Goal: Task Accomplishment & Management: Manage account settings

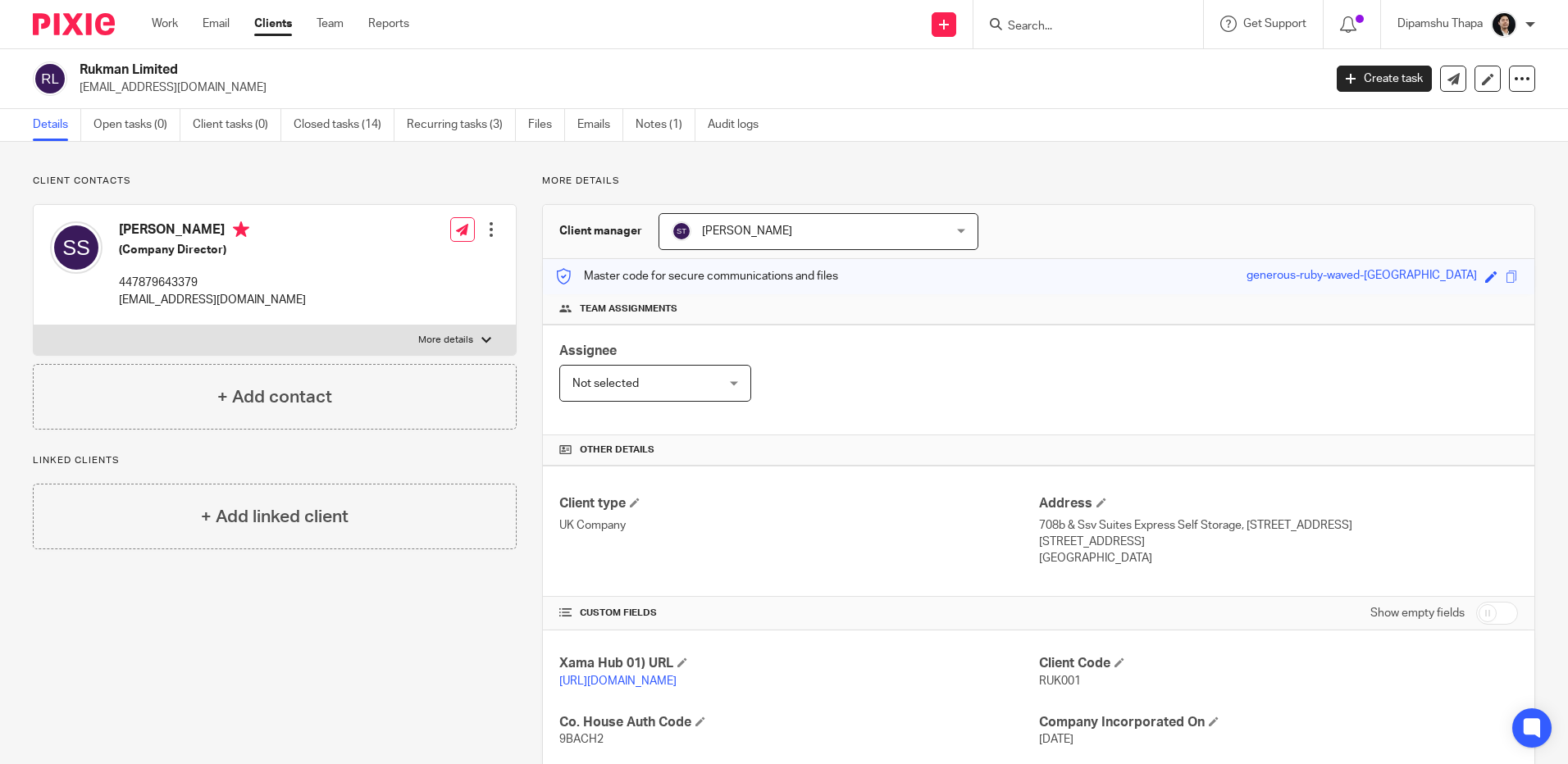
click at [92, 24] on img at bounding box center [74, 24] width 82 height 22
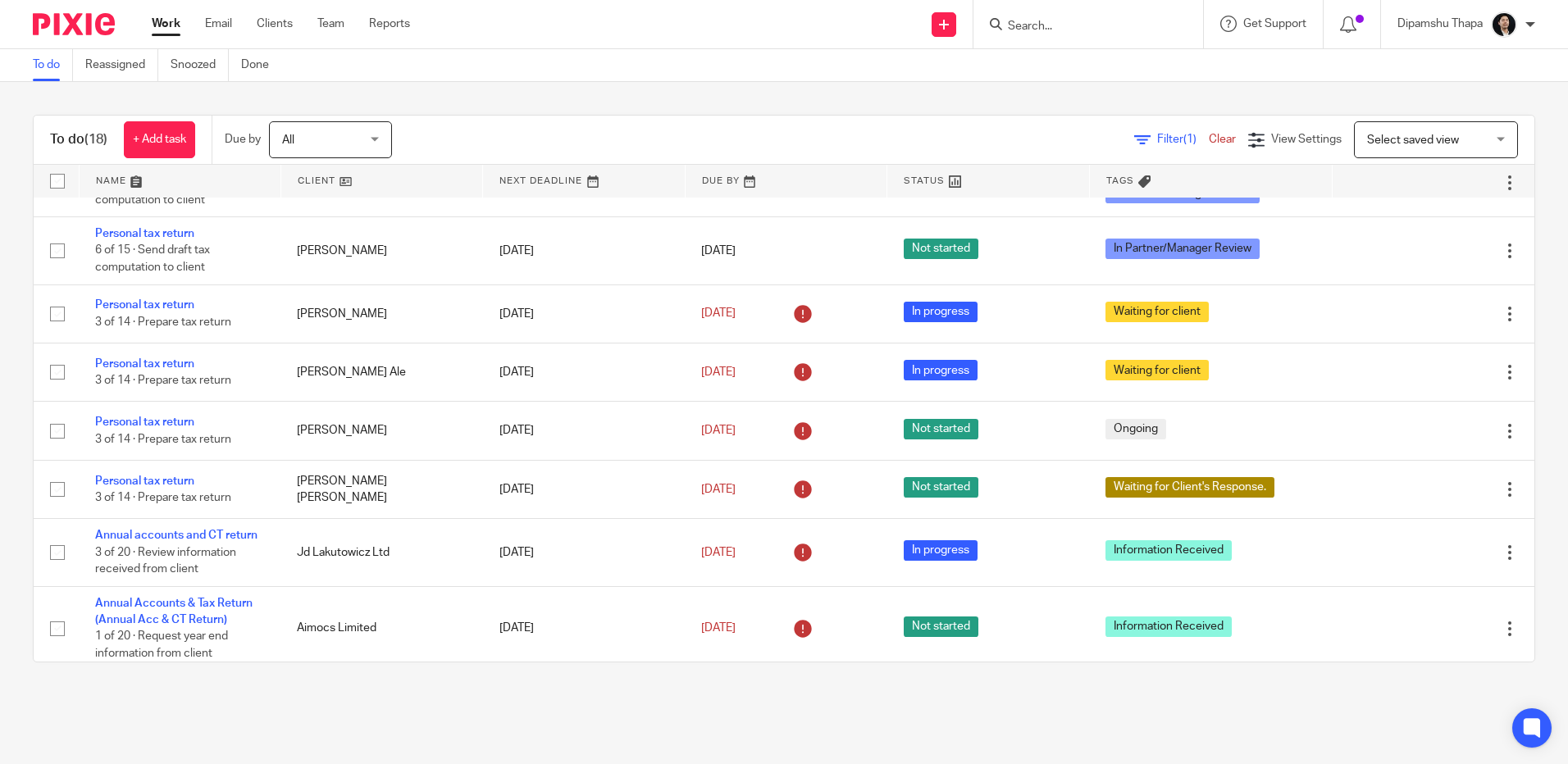
scroll to position [791, 0]
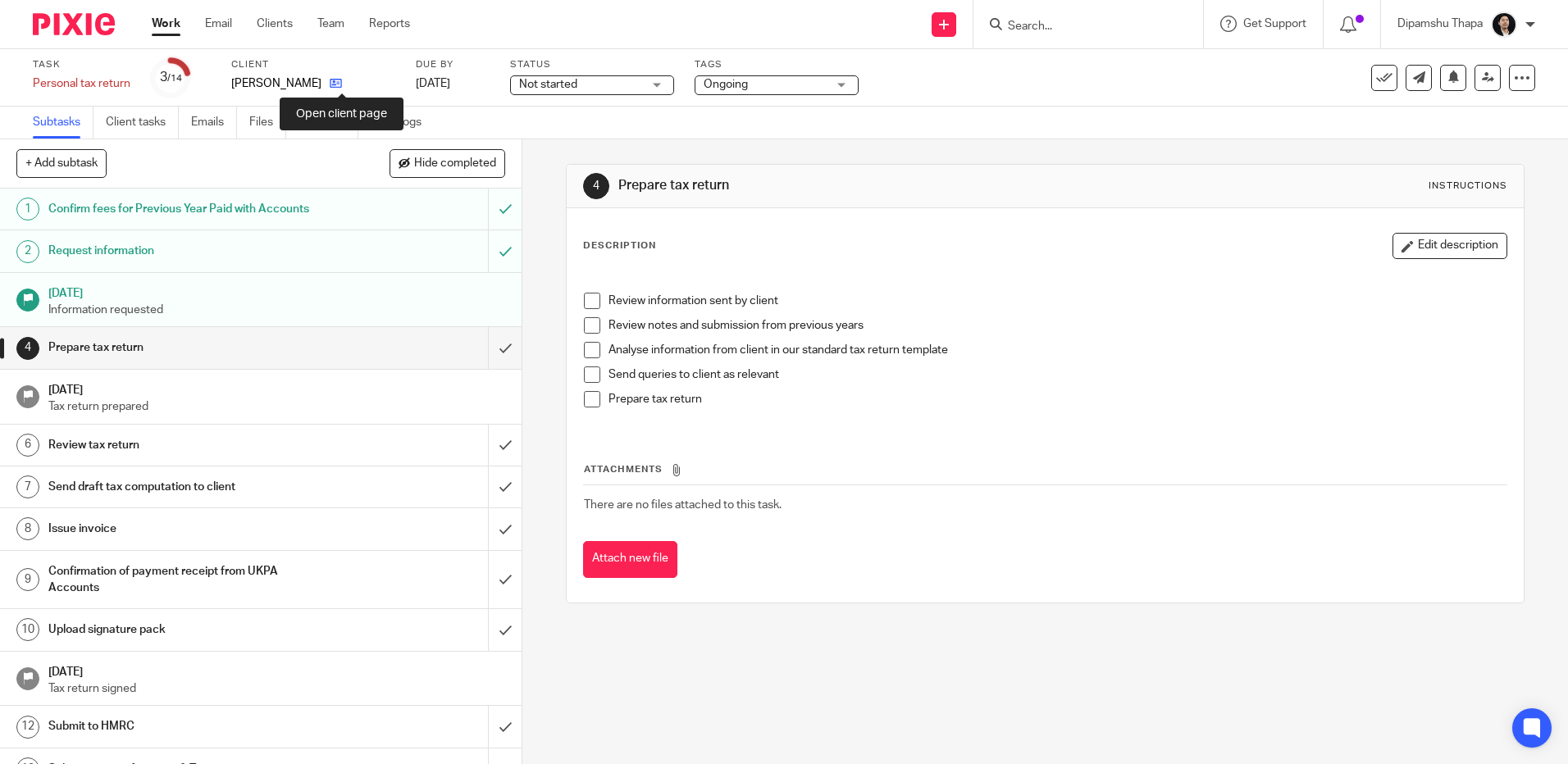
click at [341, 87] on icon at bounding box center [335, 82] width 12 height 12
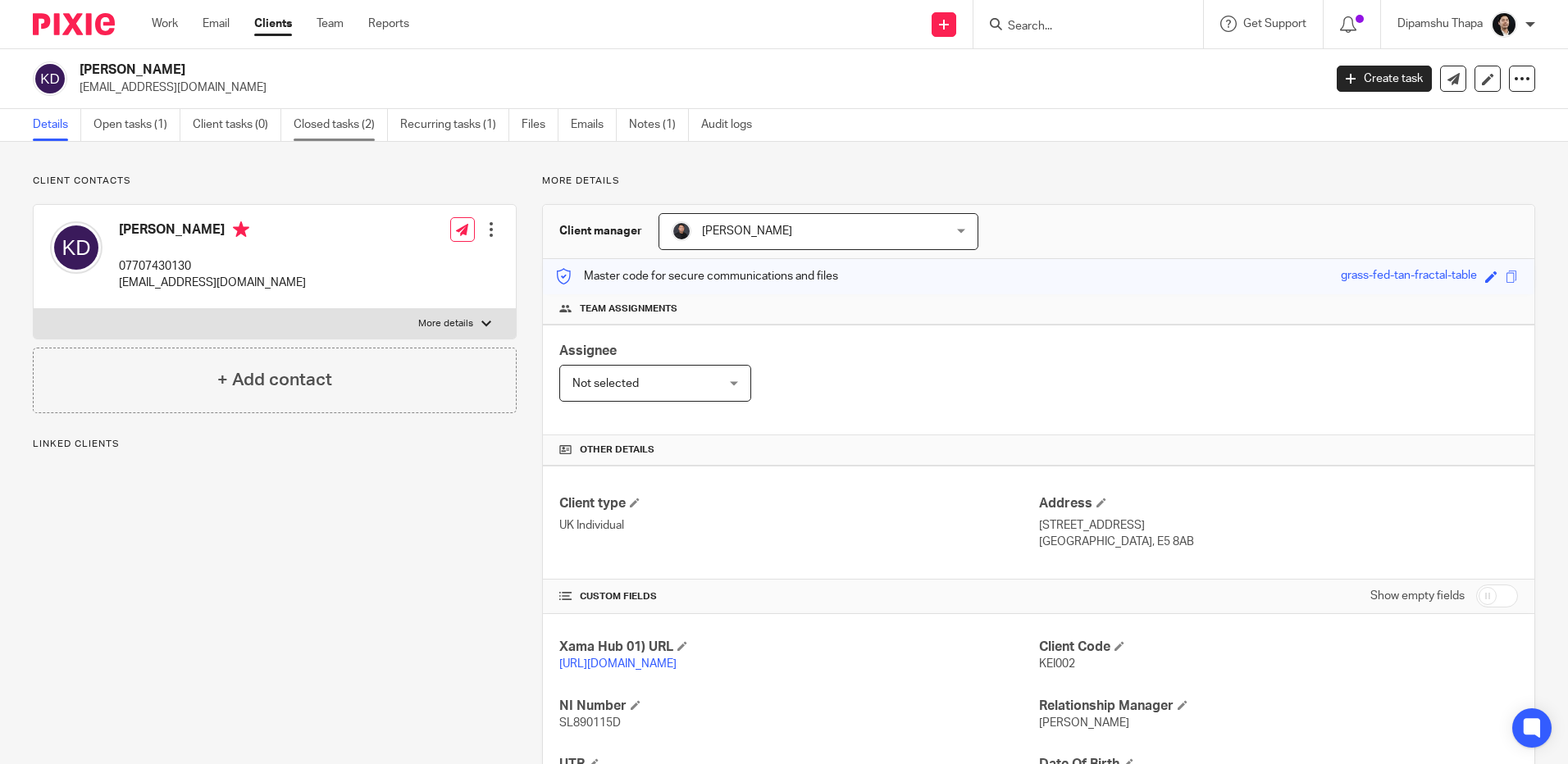
click at [334, 122] on link "Closed tasks (2)" at bounding box center [341, 125] width 94 height 32
click at [350, 121] on link "Closed tasks (2)" at bounding box center [341, 125] width 94 height 32
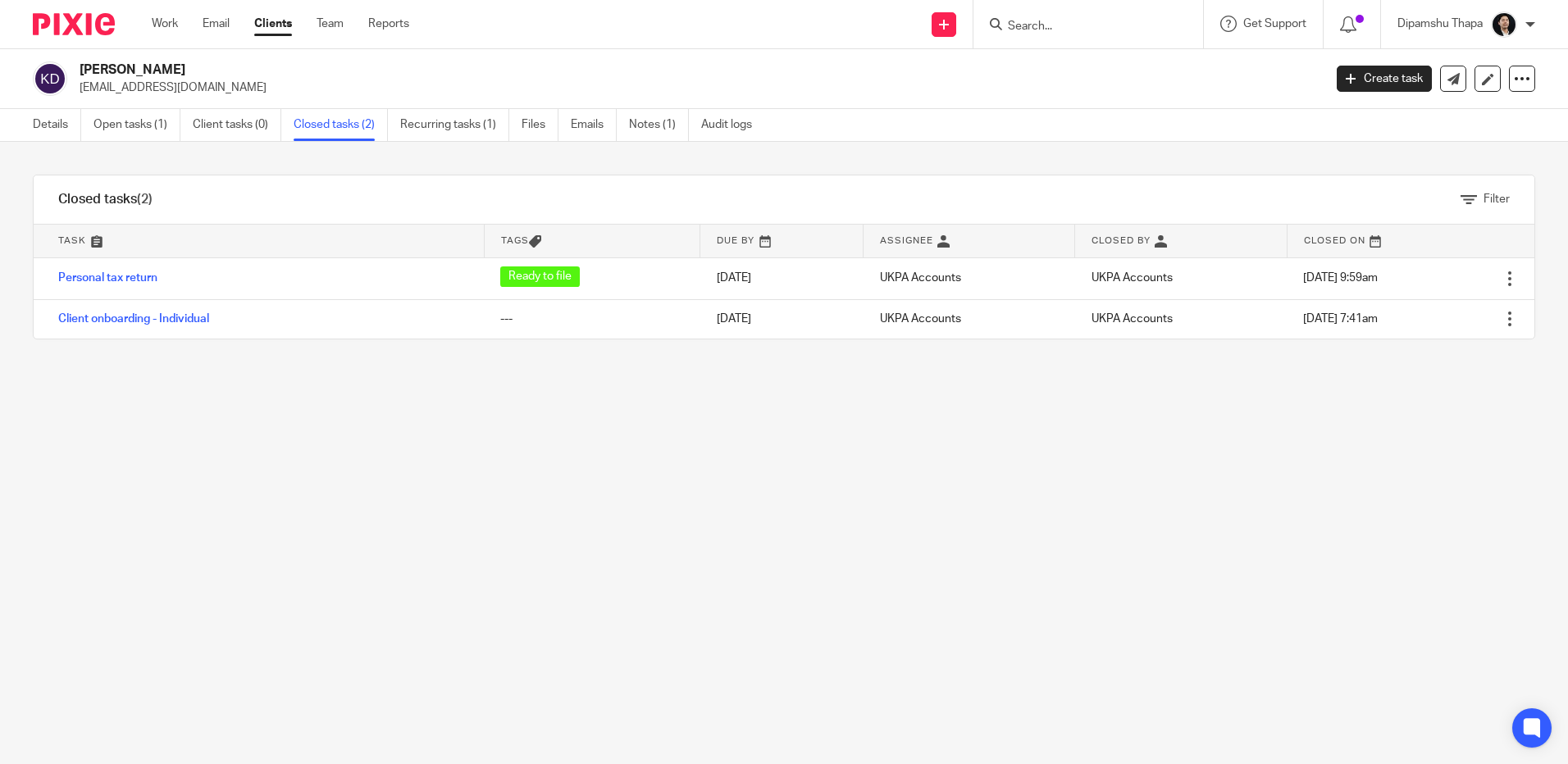
click at [156, 281] on link "Personal tax return" at bounding box center [108, 278] width 99 height 11
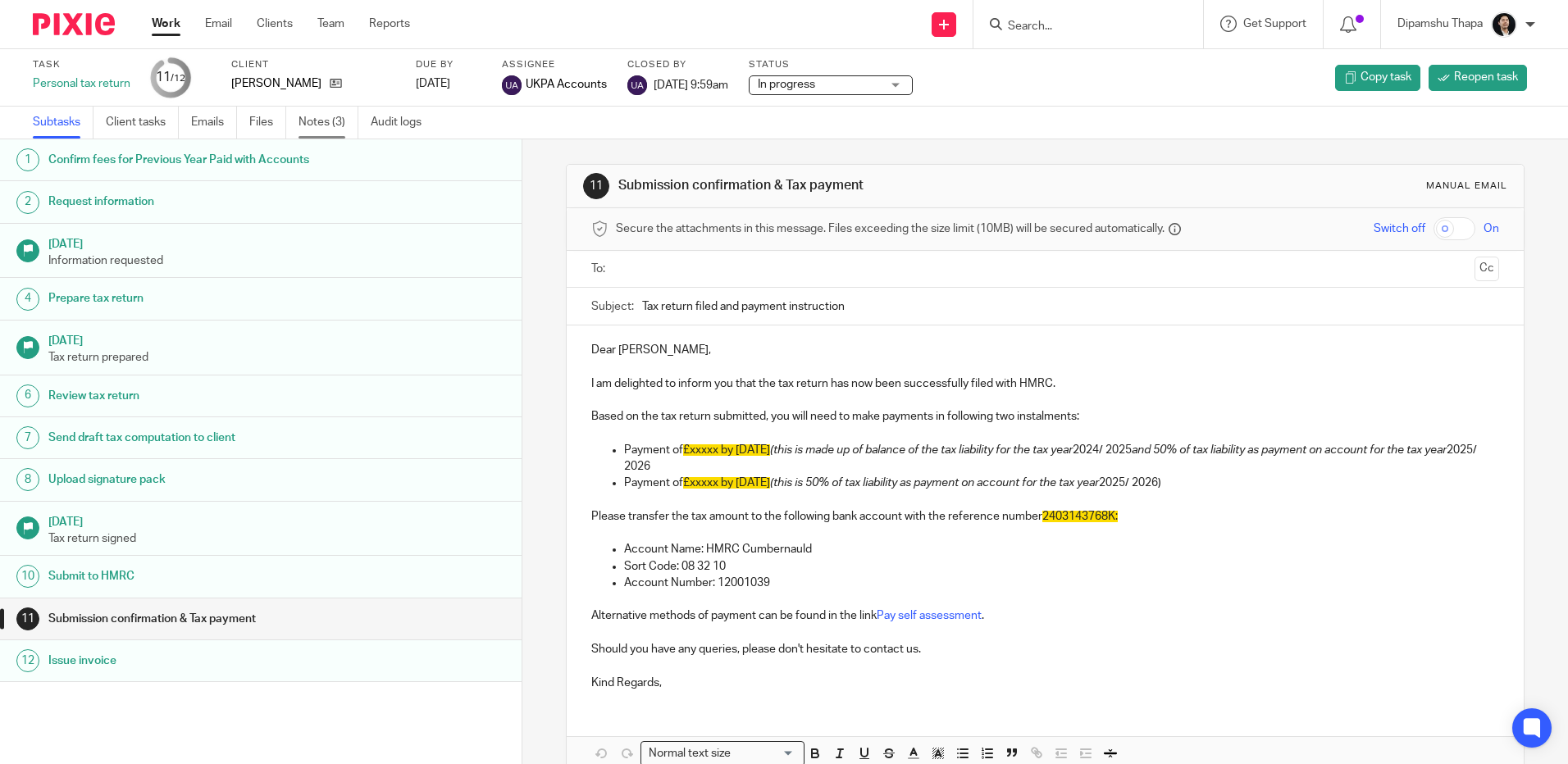
click at [323, 123] on link "Notes (3)" at bounding box center [328, 123] width 60 height 32
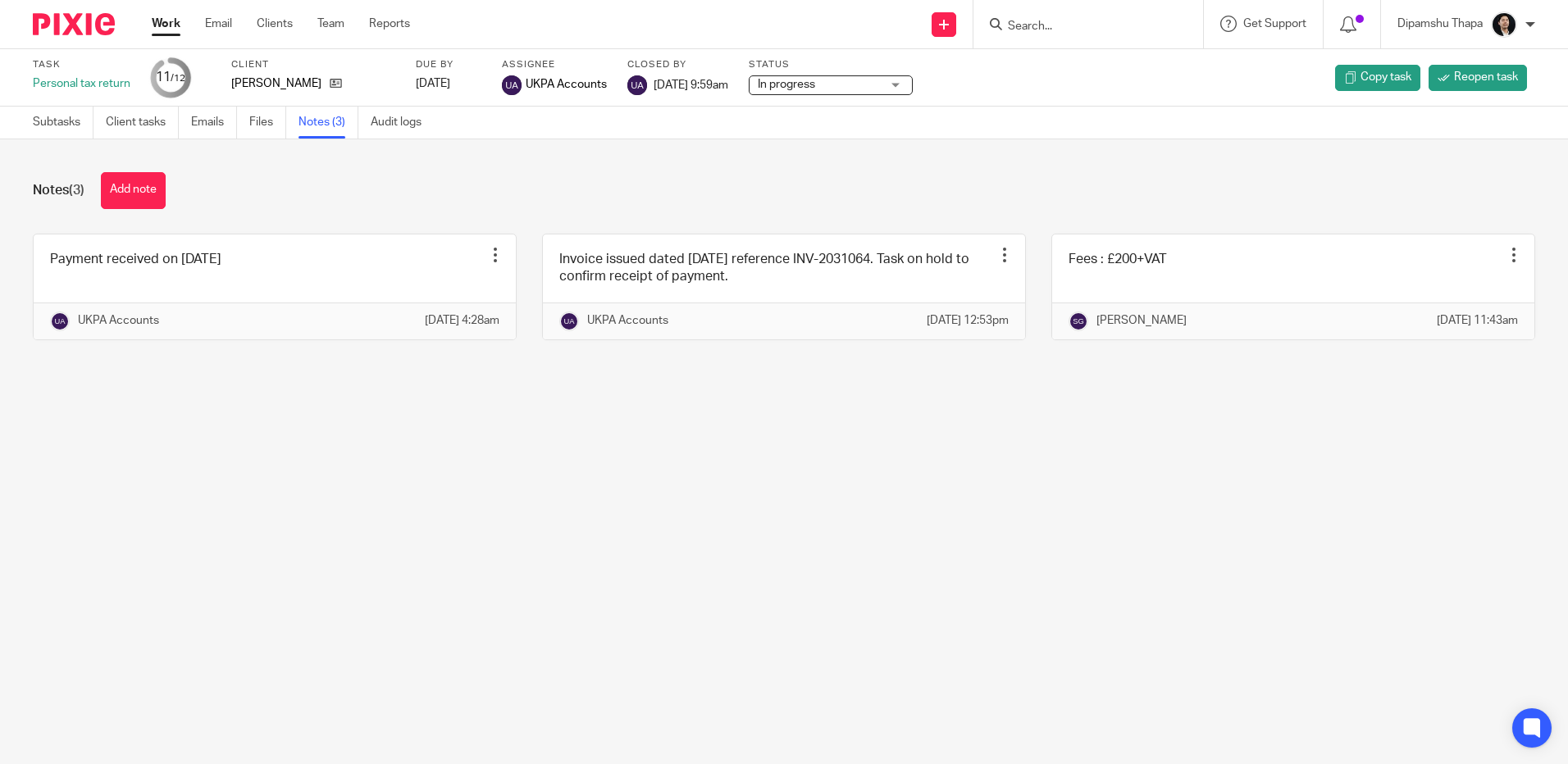
click at [653, 567] on main "Task Personal tax return 11 /12 Client Keir Georg Doubas Due by 2025-01-31 Assi…" at bounding box center [784, 382] width 1568 height 764
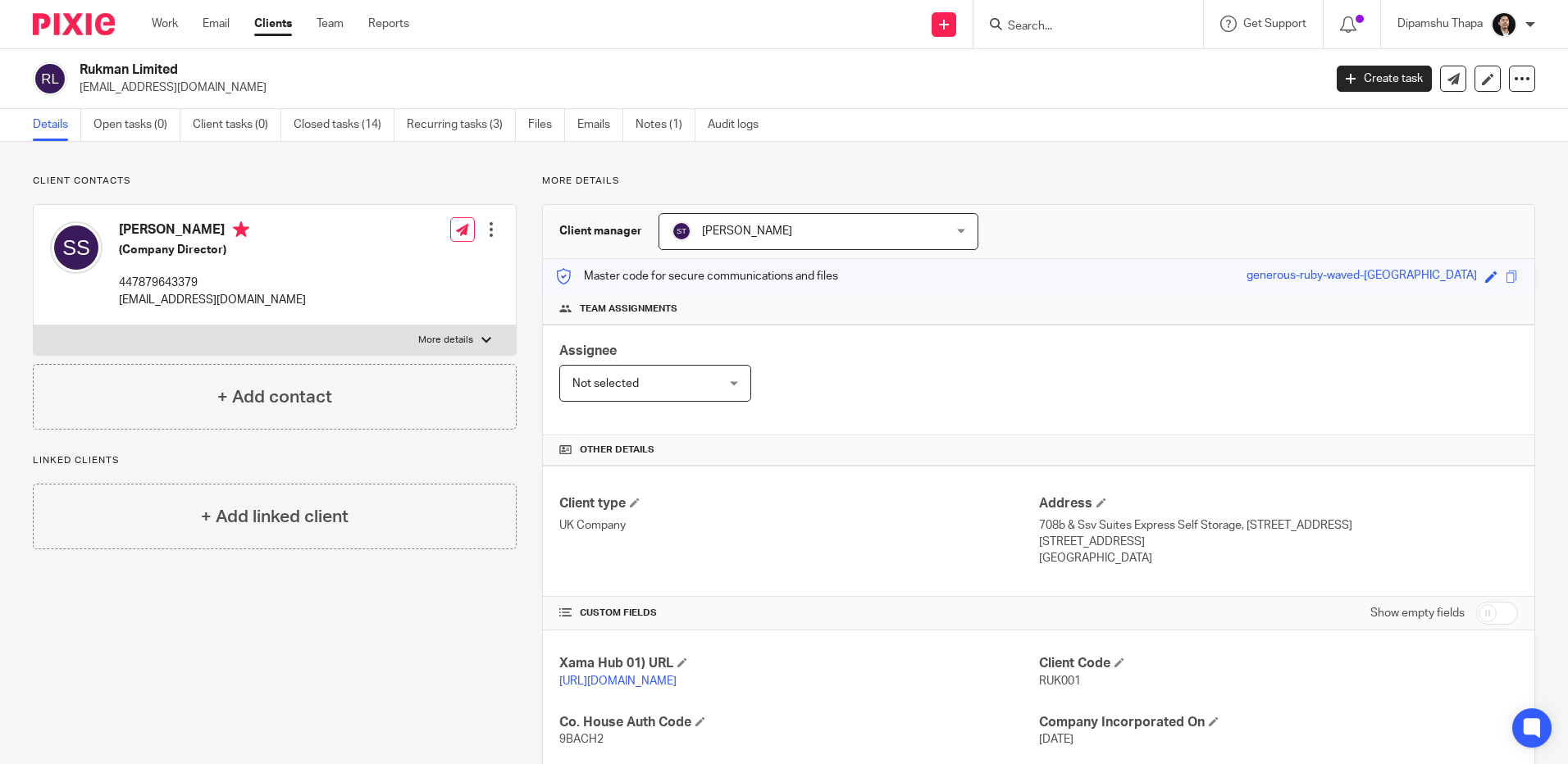
click at [81, 29] on img at bounding box center [74, 24] width 82 height 22
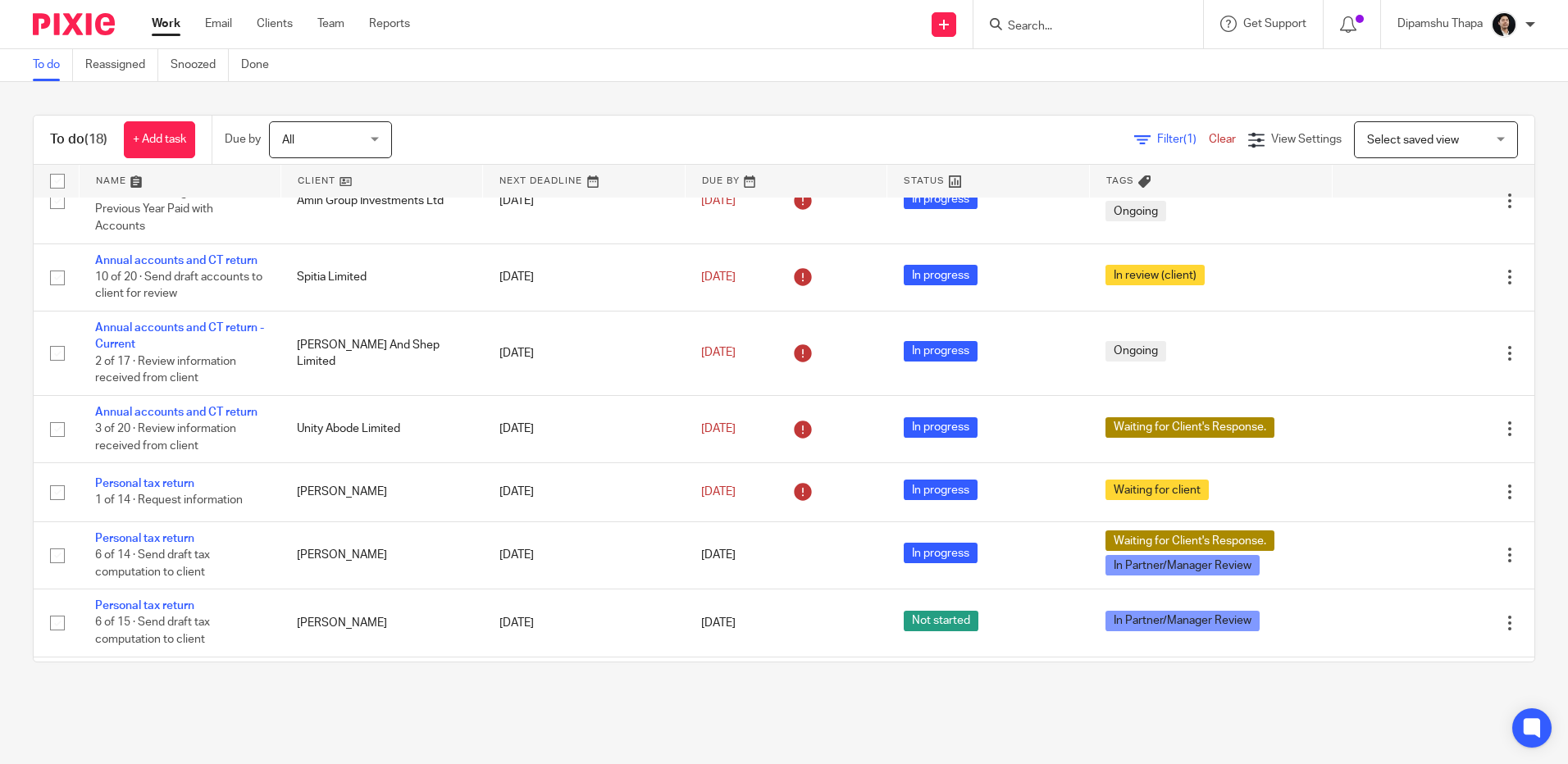
scroll to position [791, 0]
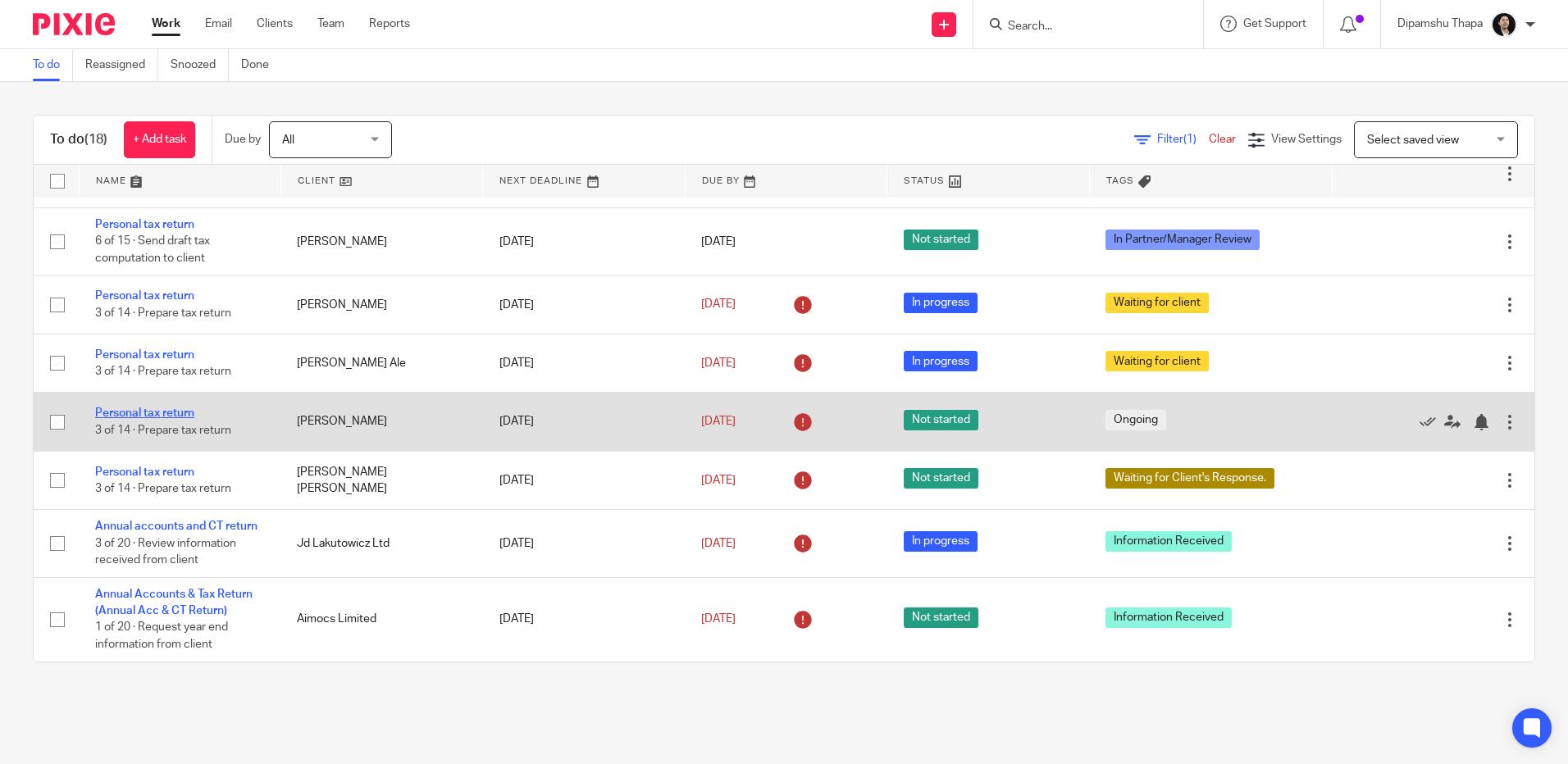
click at [114, 418] on link "Personal tax return" at bounding box center [145, 413] width 99 height 11
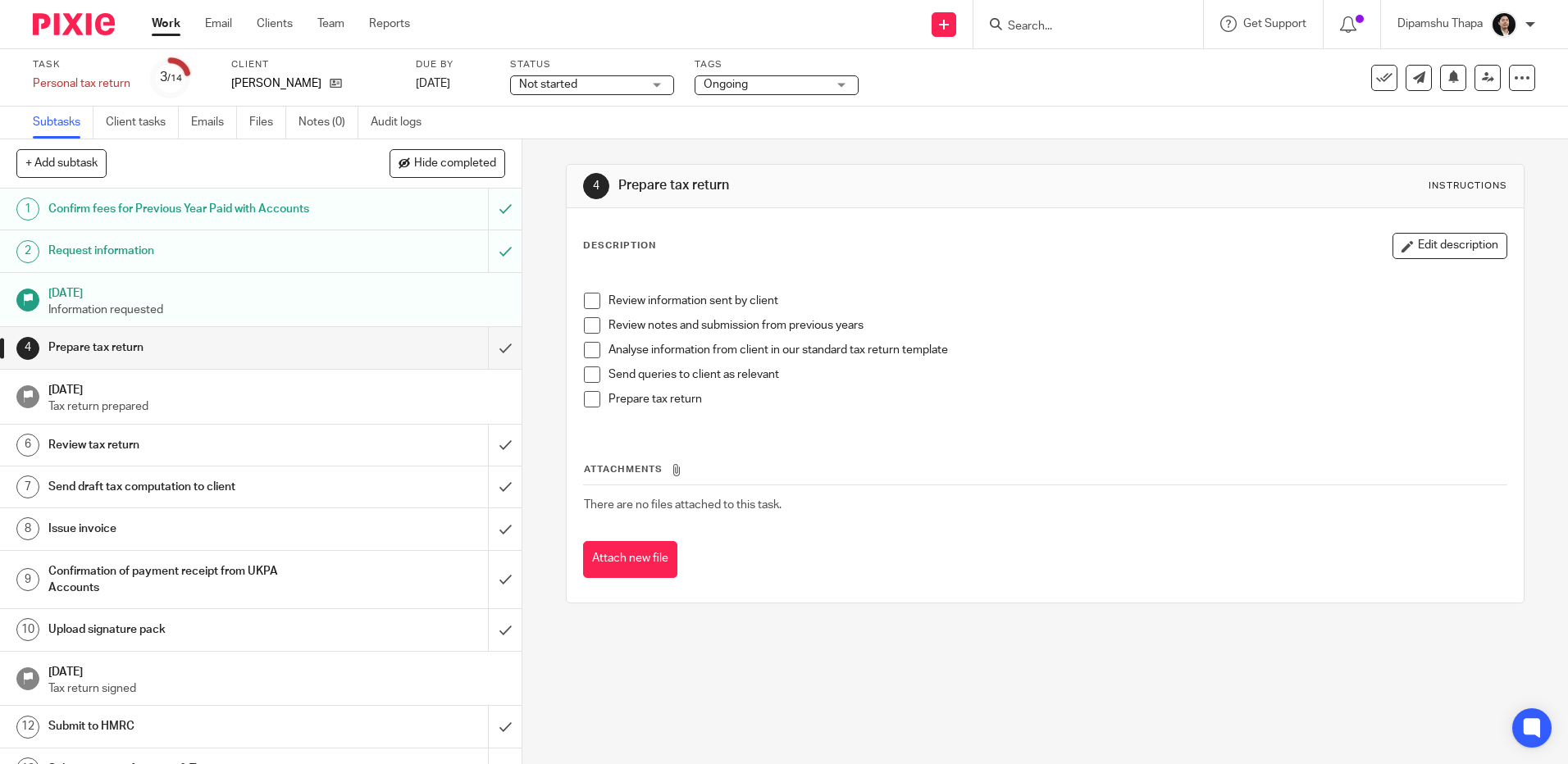
click at [472, 345] on link "4 Prepare tax return" at bounding box center [243, 348] width 487 height 41
click at [479, 348] on input "submit" at bounding box center [260, 348] width 521 height 41
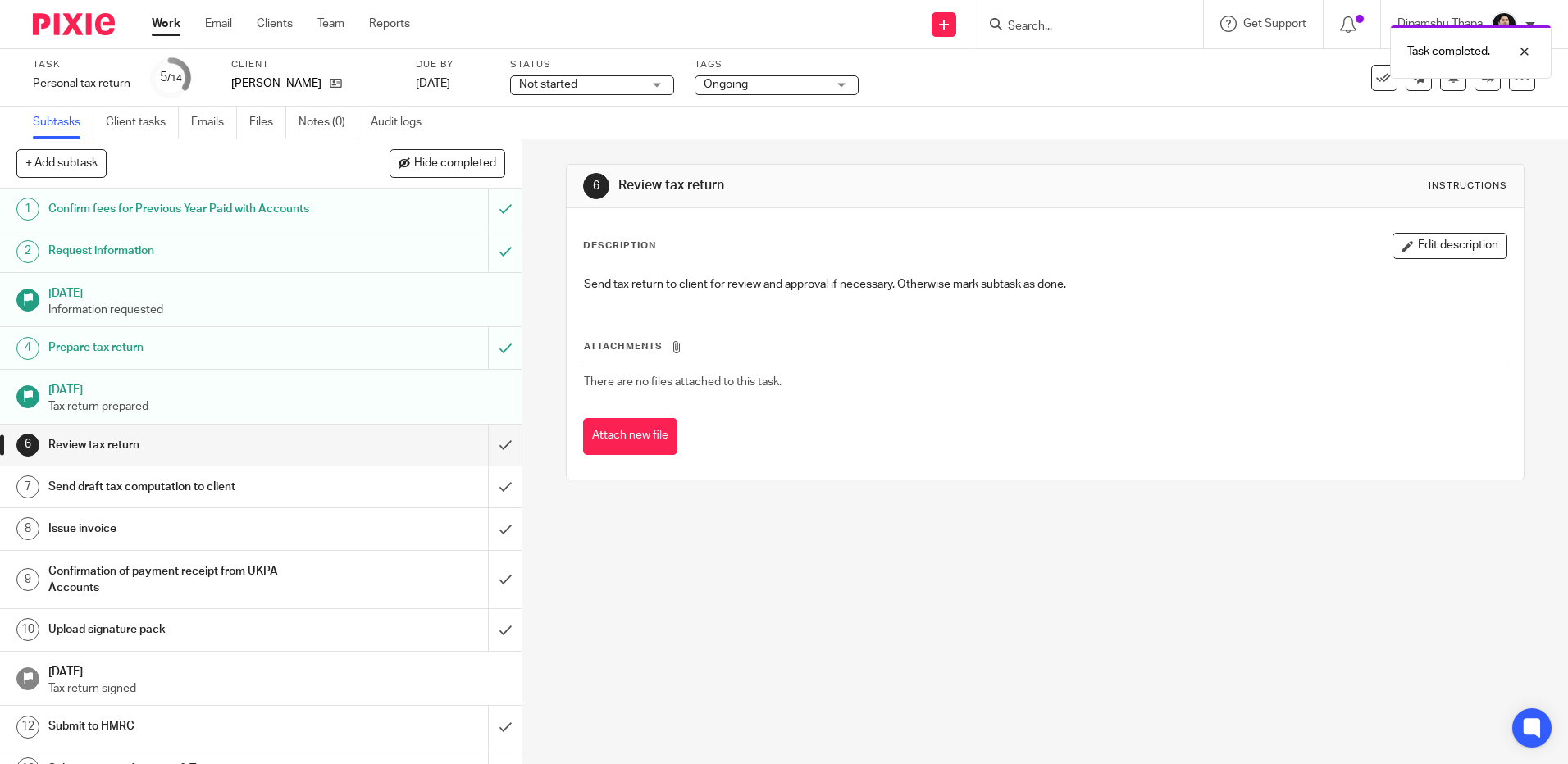
click at [536, 82] on span "Not started" at bounding box center [548, 84] width 58 height 11
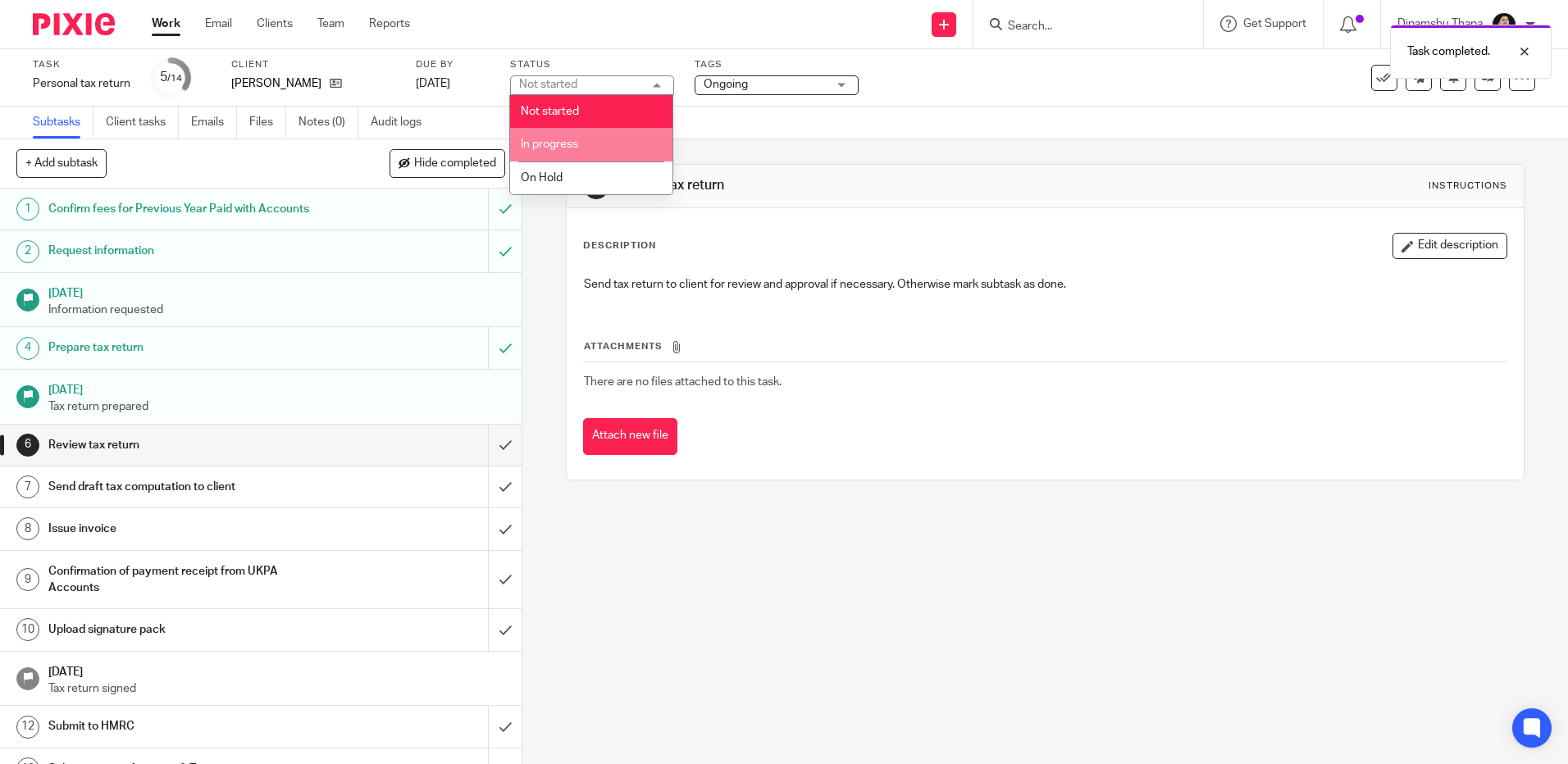
click at [554, 144] on span "In progress" at bounding box center [548, 144] width 57 height 11
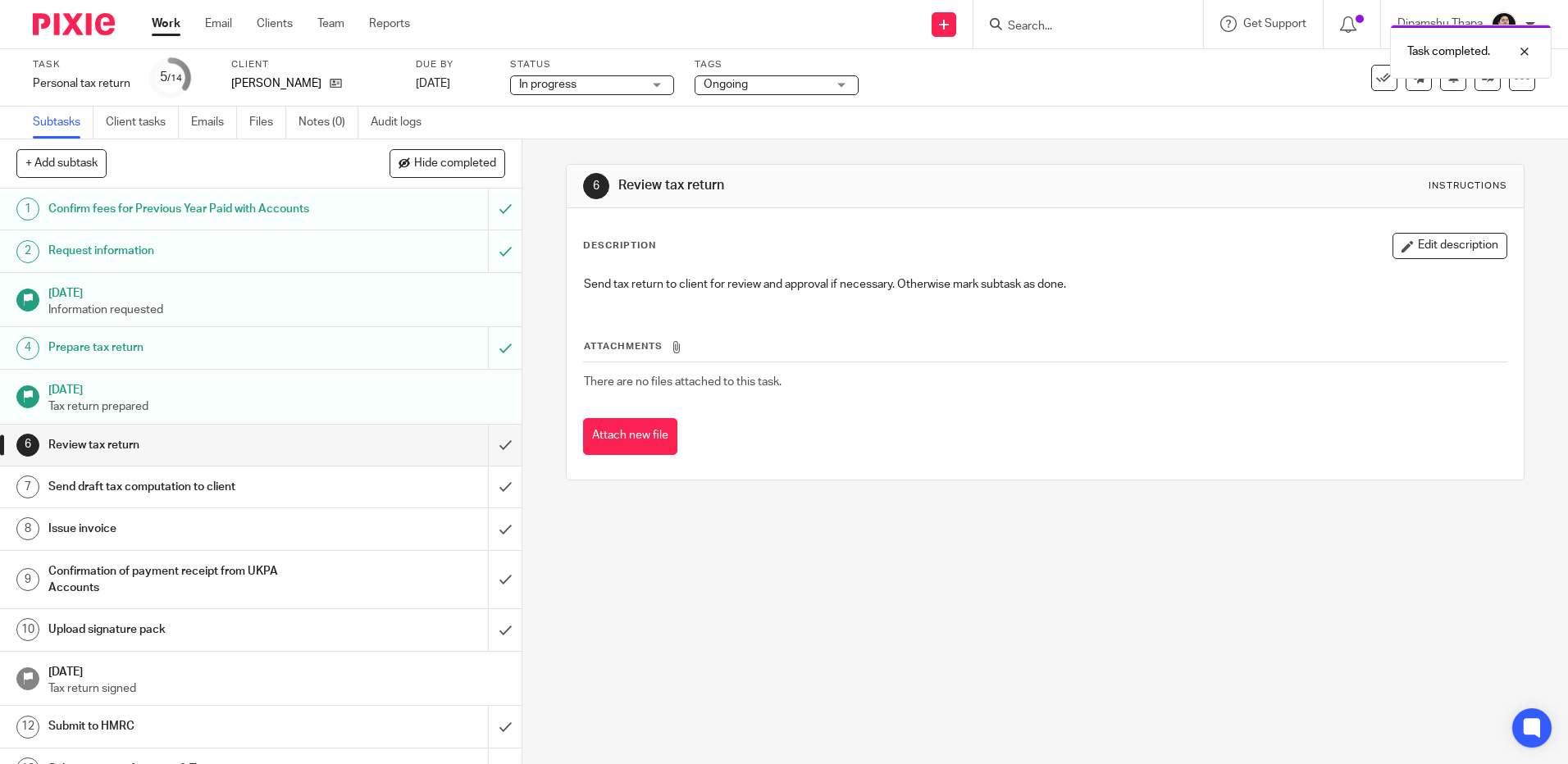
click at [750, 88] on span "Ongoing" at bounding box center [764, 85] width 123 height 17
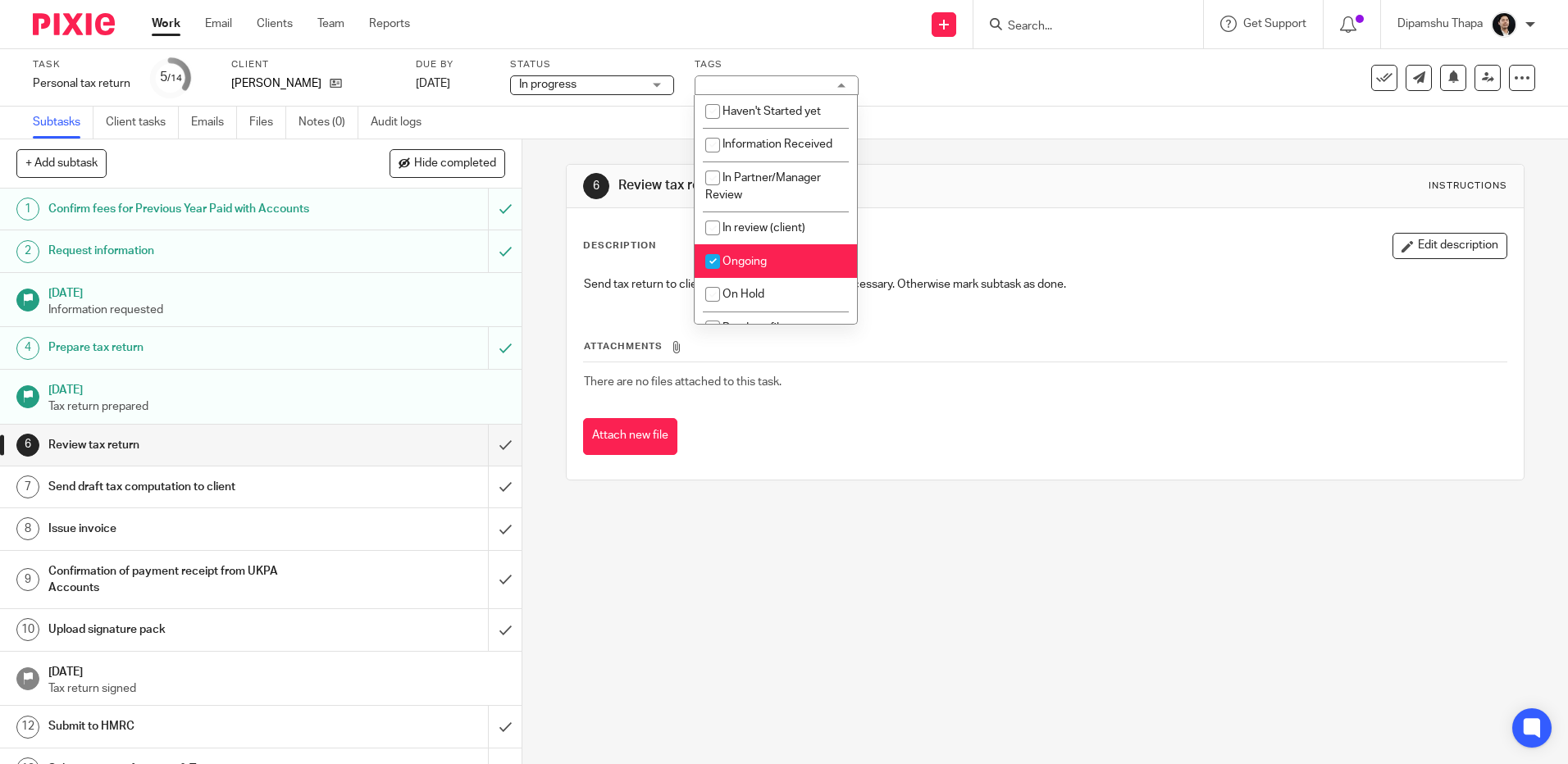
click at [771, 258] on li "Ongoing" at bounding box center [776, 261] width 163 height 34
checkbox input "false"
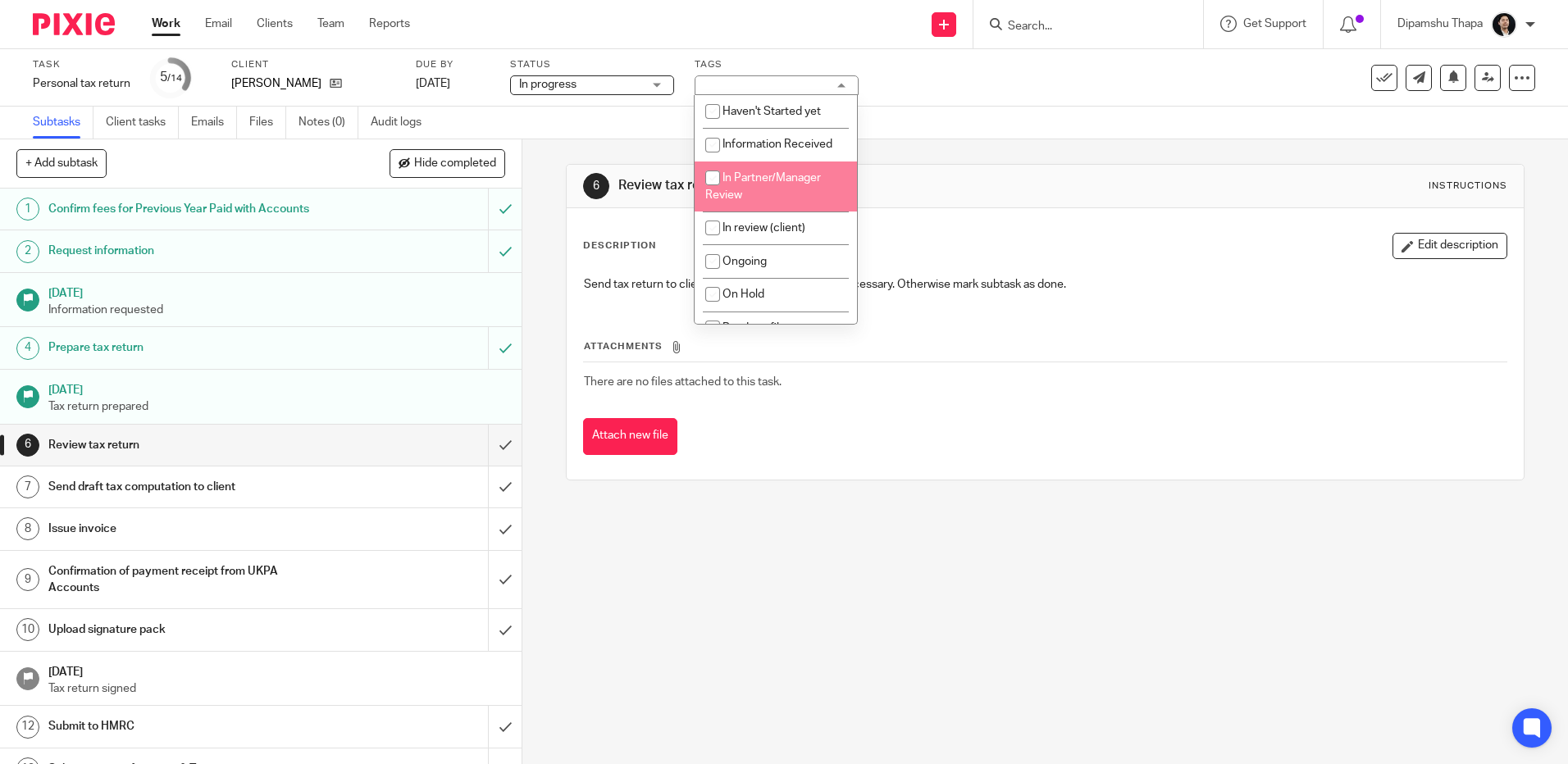
click at [774, 197] on li "In Partner/Manager Review" at bounding box center [776, 186] width 163 height 50
checkbox input "true"
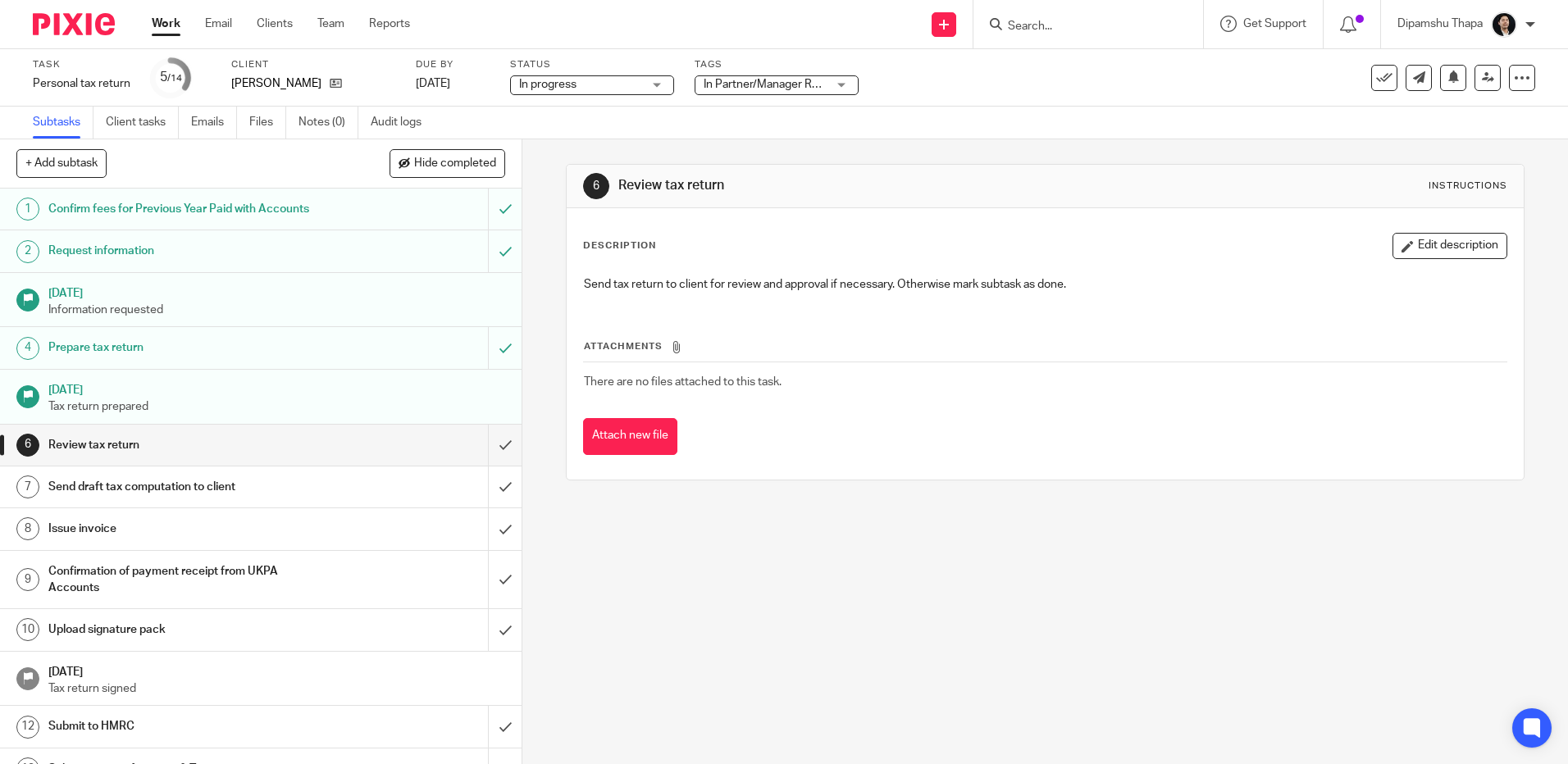
click at [1089, 131] on div "Subtasks Client tasks Emails Files Notes (0) Audit logs" at bounding box center [784, 123] width 1568 height 33
click at [1482, 79] on icon at bounding box center [1488, 77] width 12 height 12
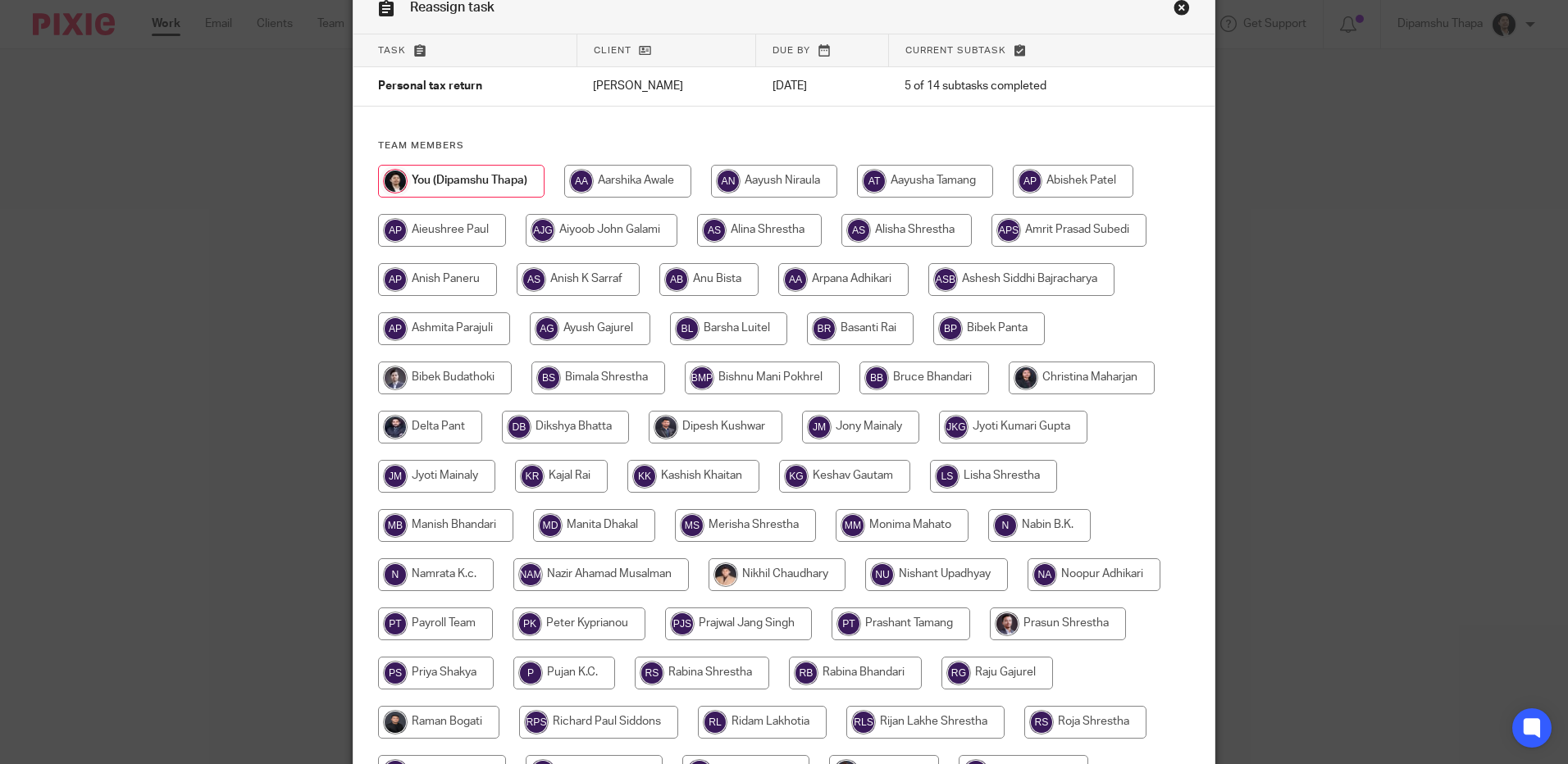
scroll to position [82, 0]
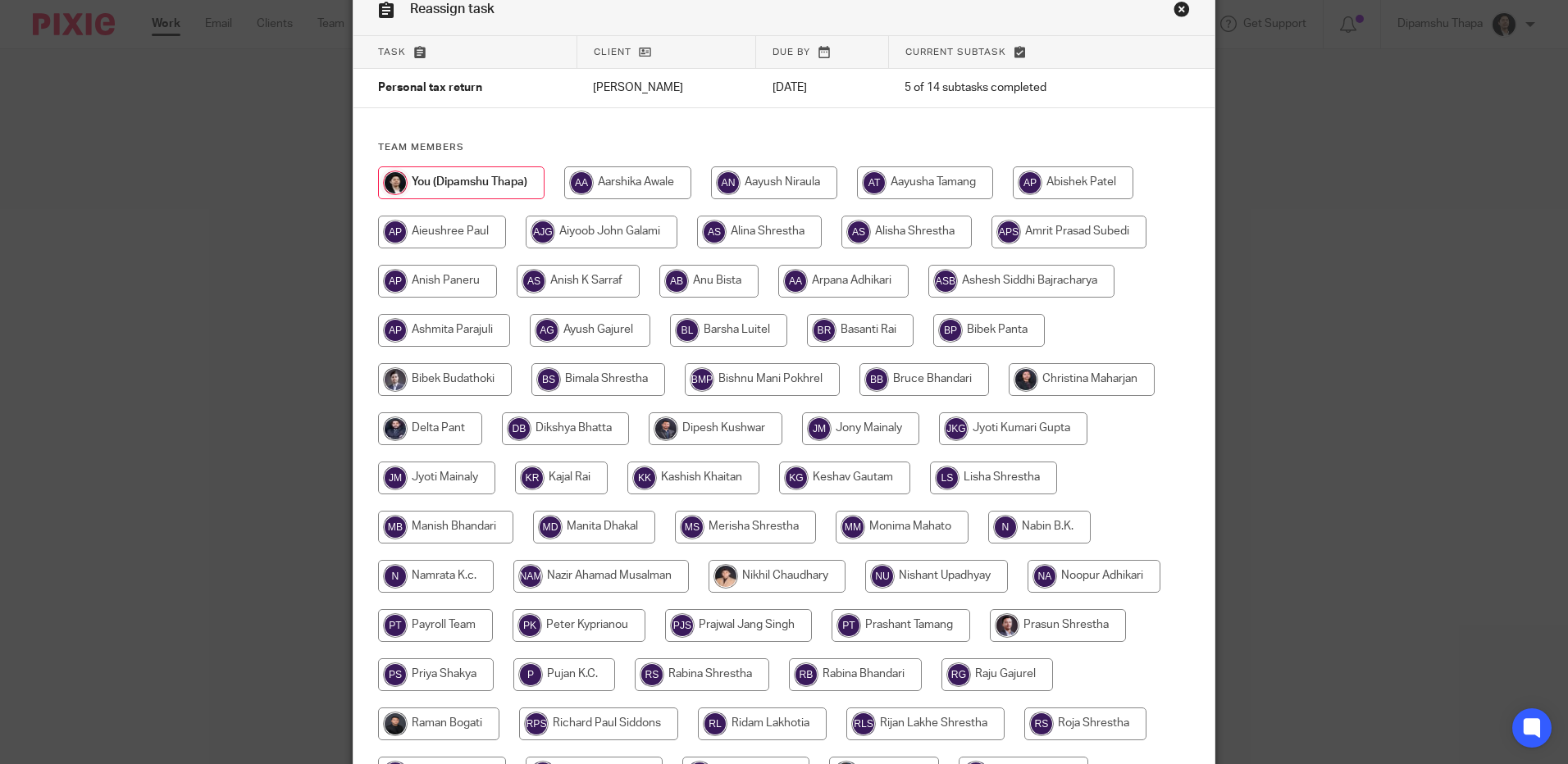
click at [1066, 378] on input "radio" at bounding box center [1082, 379] width 146 height 33
radio input "true"
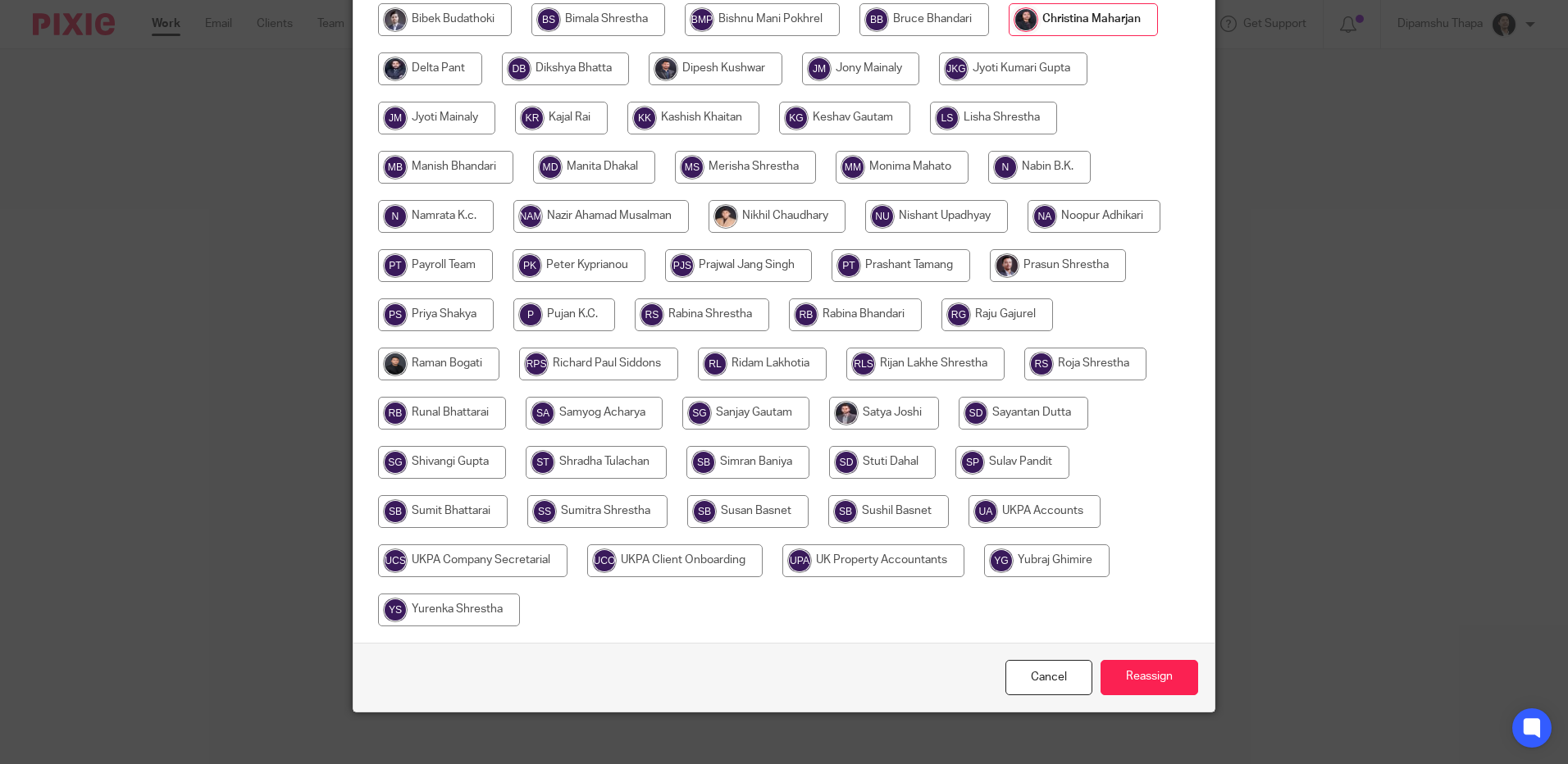
scroll to position [455, 0]
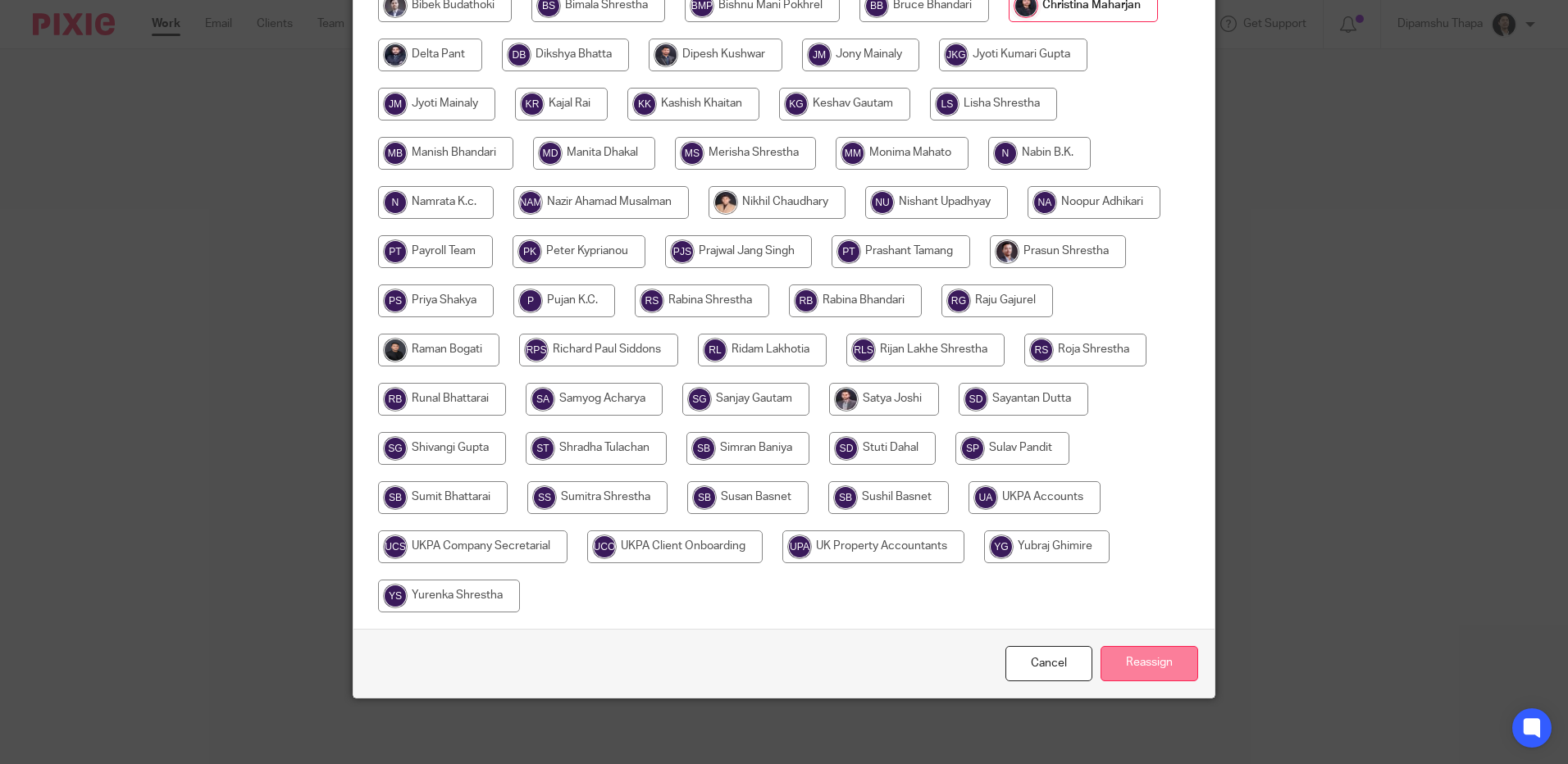
click at [1138, 654] on input "Reassign" at bounding box center [1149, 664] width 97 height 36
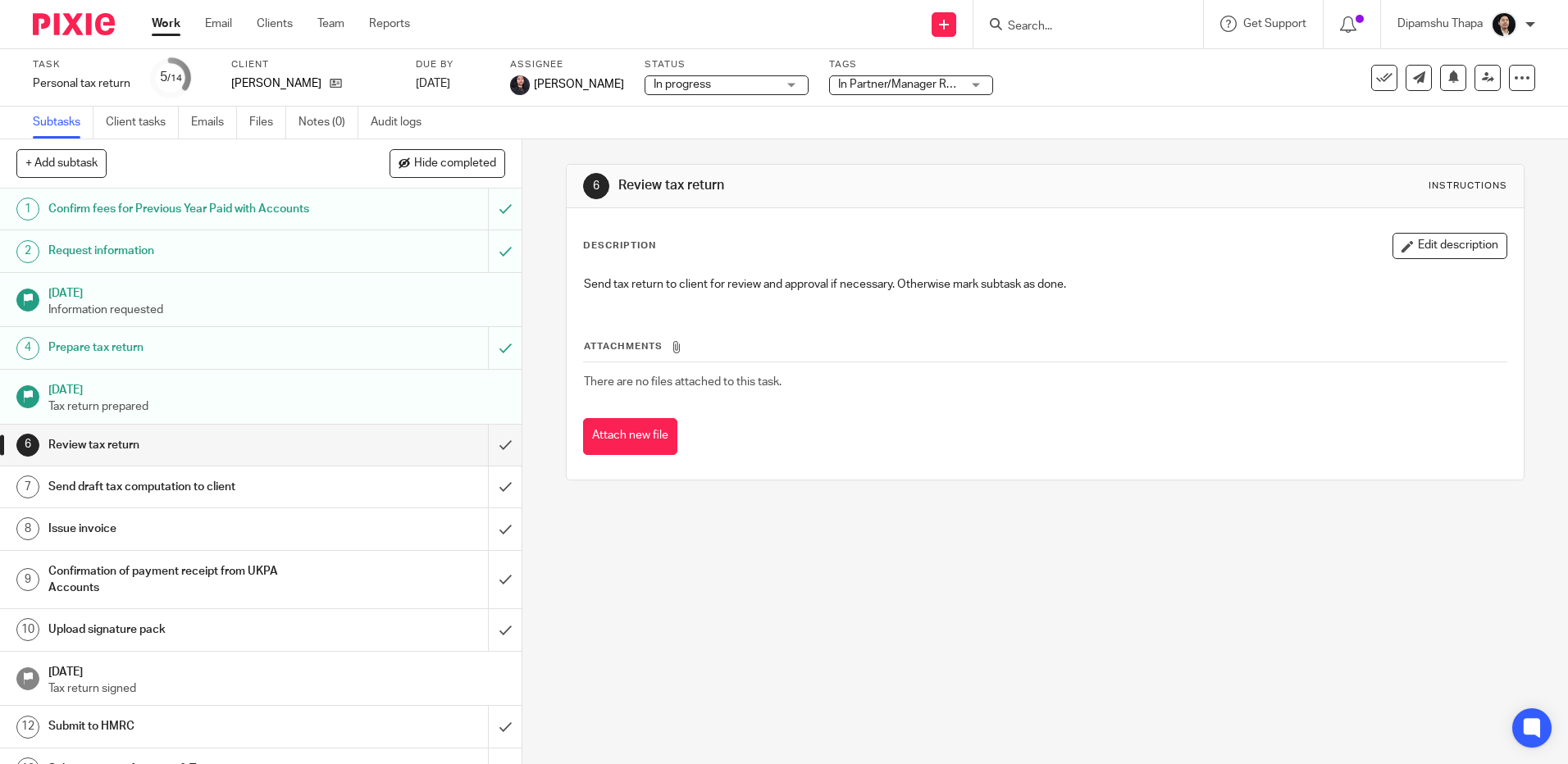
click at [92, 26] on img at bounding box center [74, 24] width 82 height 22
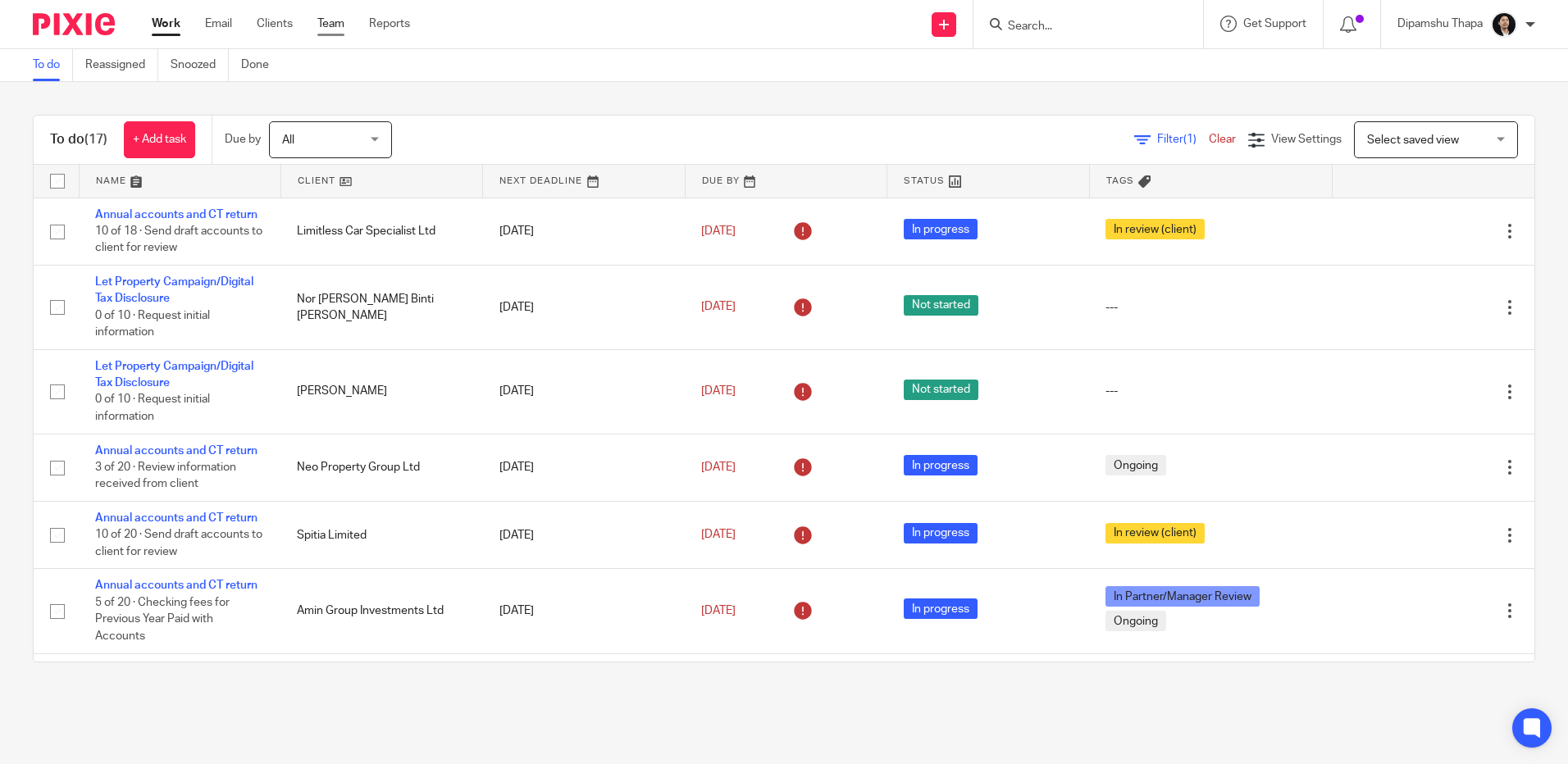
click at [335, 26] on link "Team" at bounding box center [330, 24] width 27 height 17
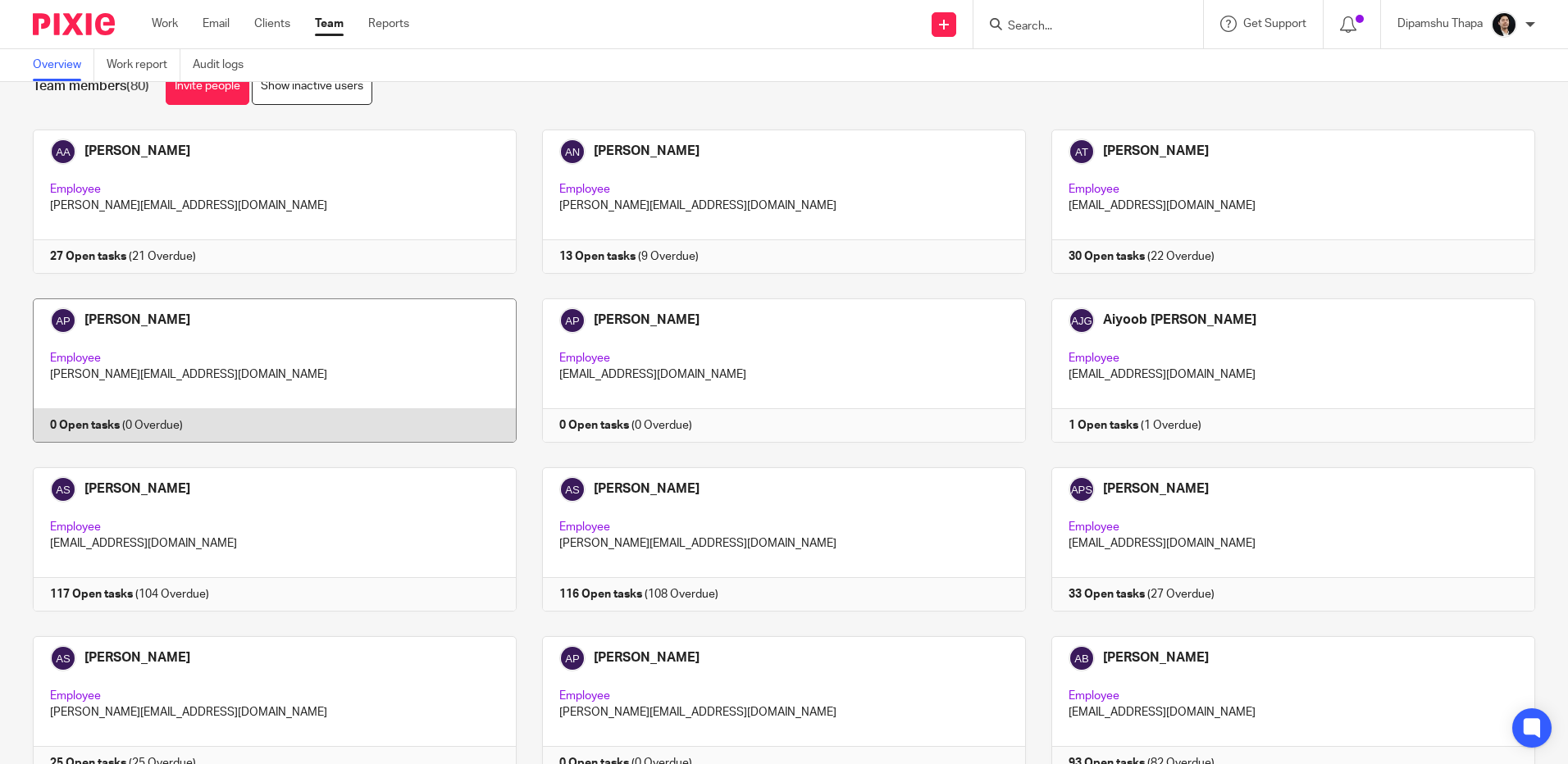
scroll to position [82, 0]
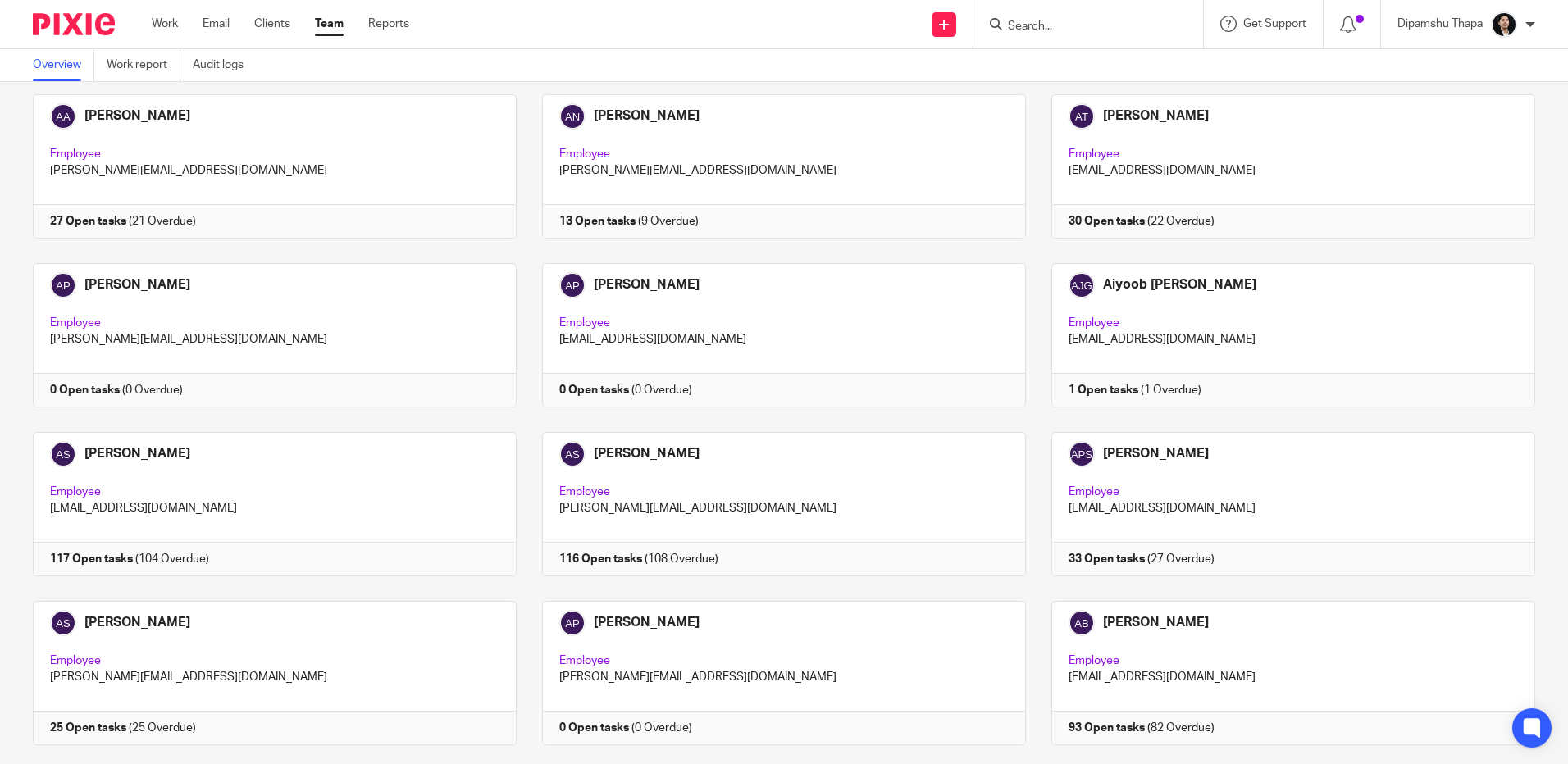
click at [84, 26] on img at bounding box center [74, 24] width 82 height 22
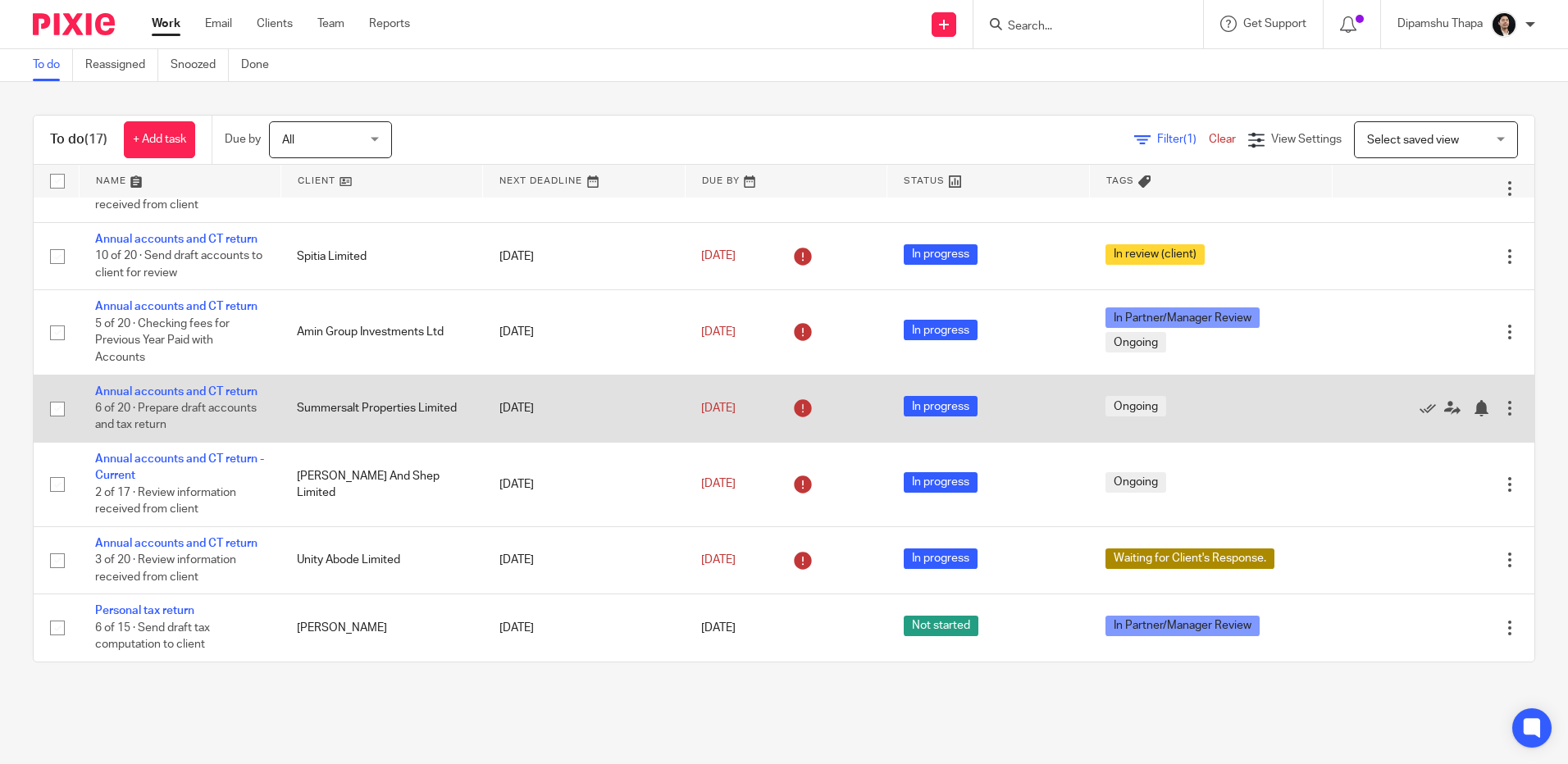
scroll to position [240, 0]
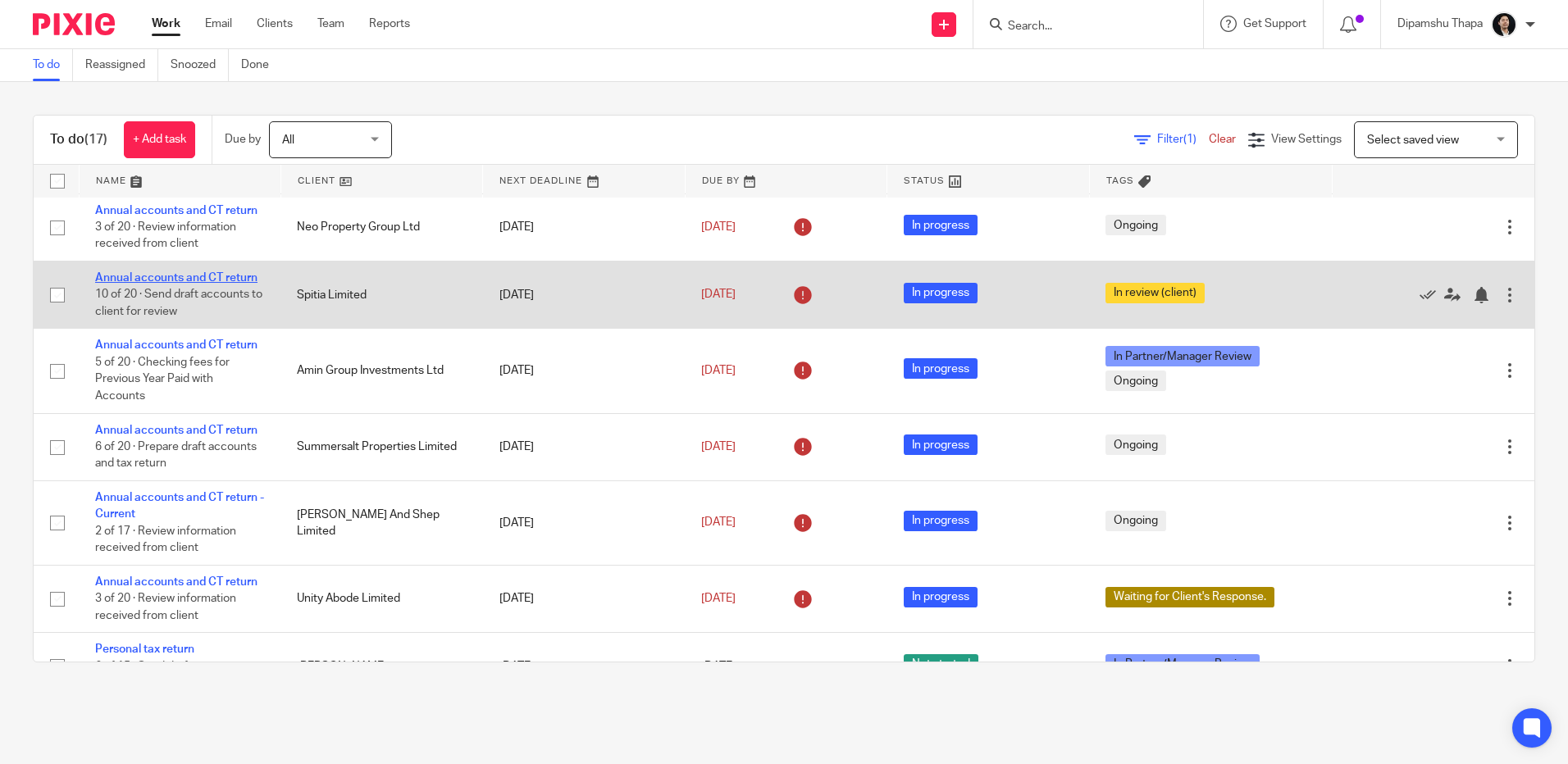
click at [188, 280] on link "Annual accounts and CT return" at bounding box center [177, 278] width 163 height 11
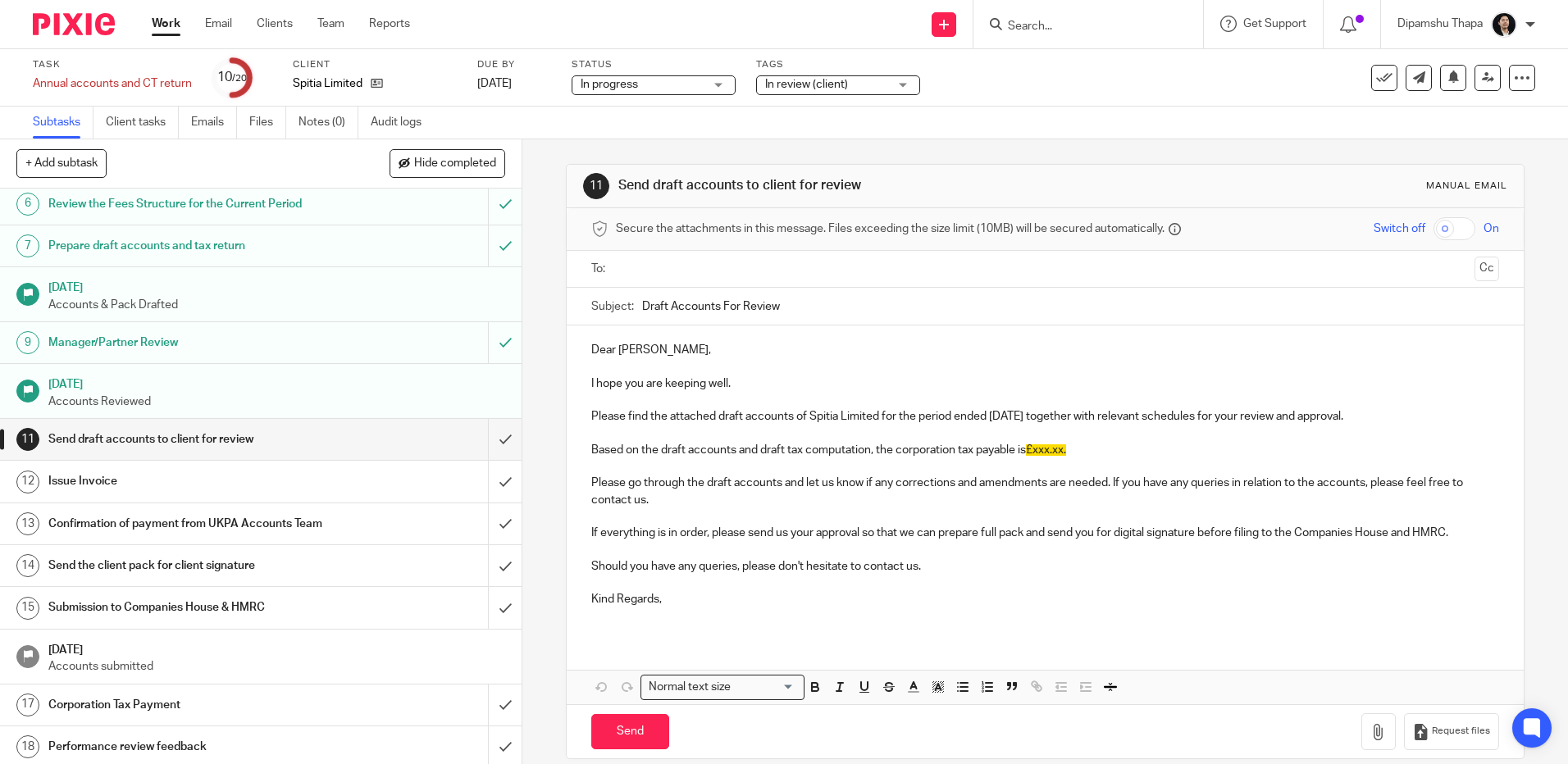
scroll to position [246, 0]
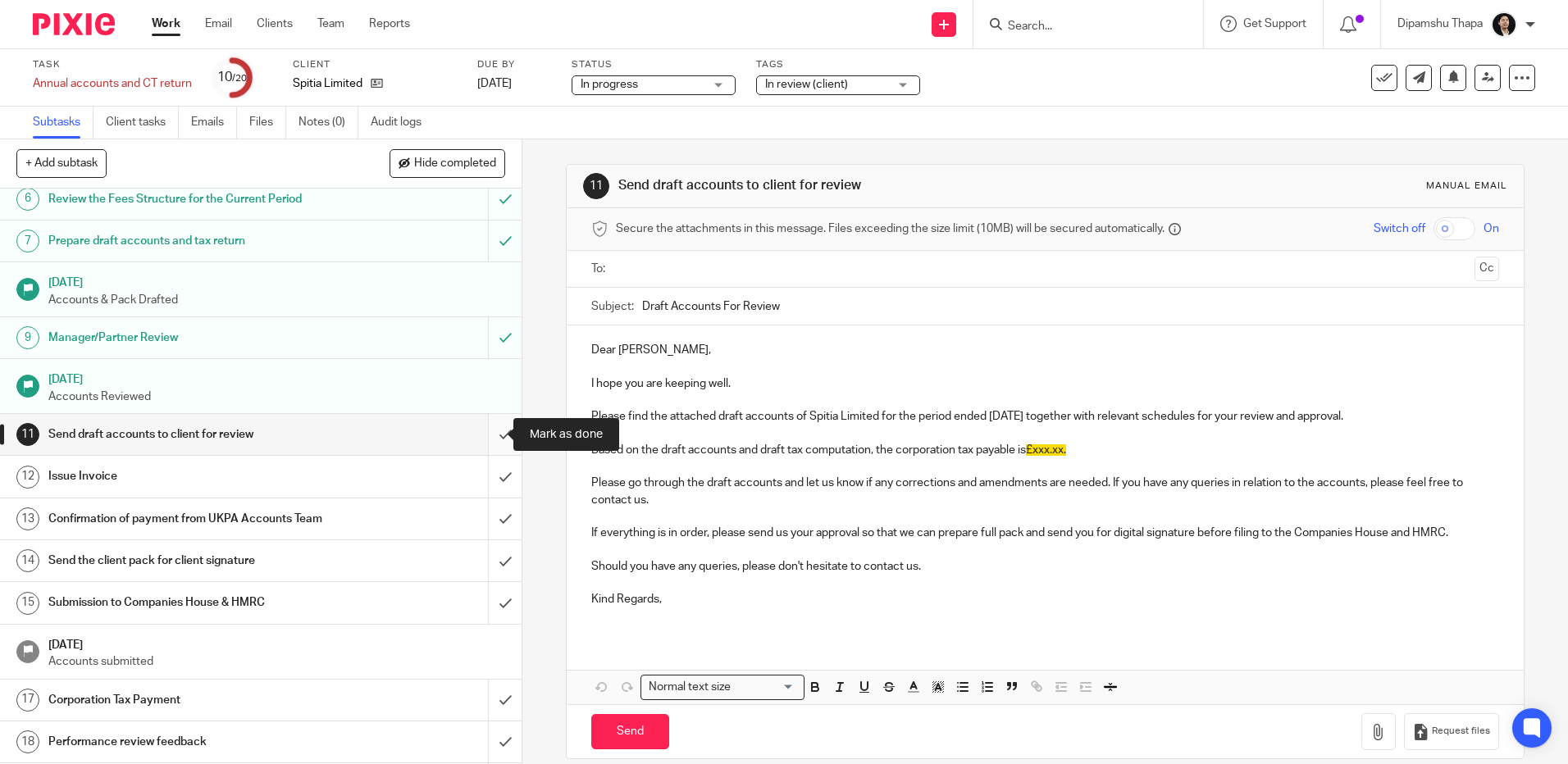
click at [493, 426] on input "submit" at bounding box center [260, 435] width 521 height 41
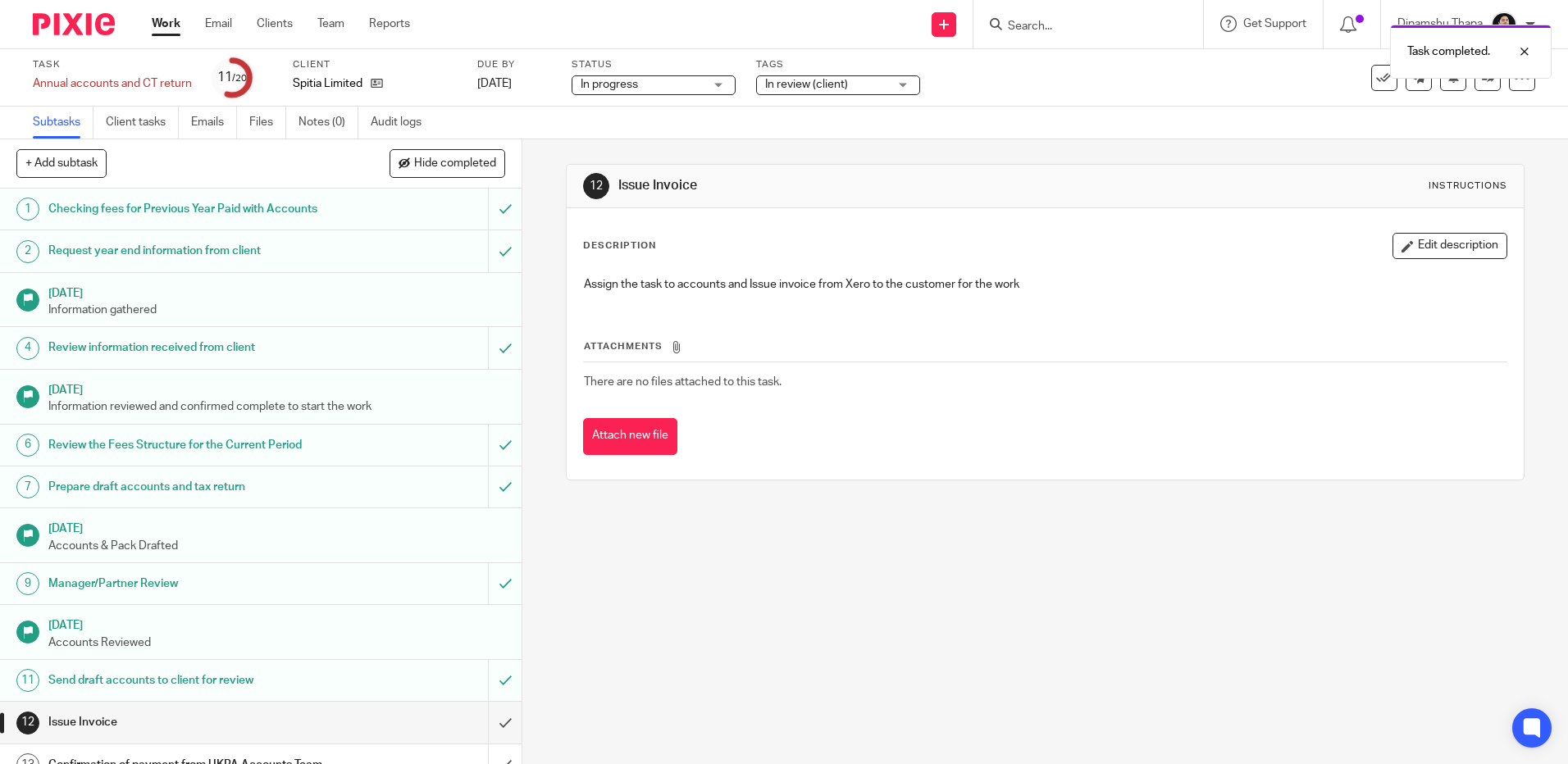
scroll to position [346, 0]
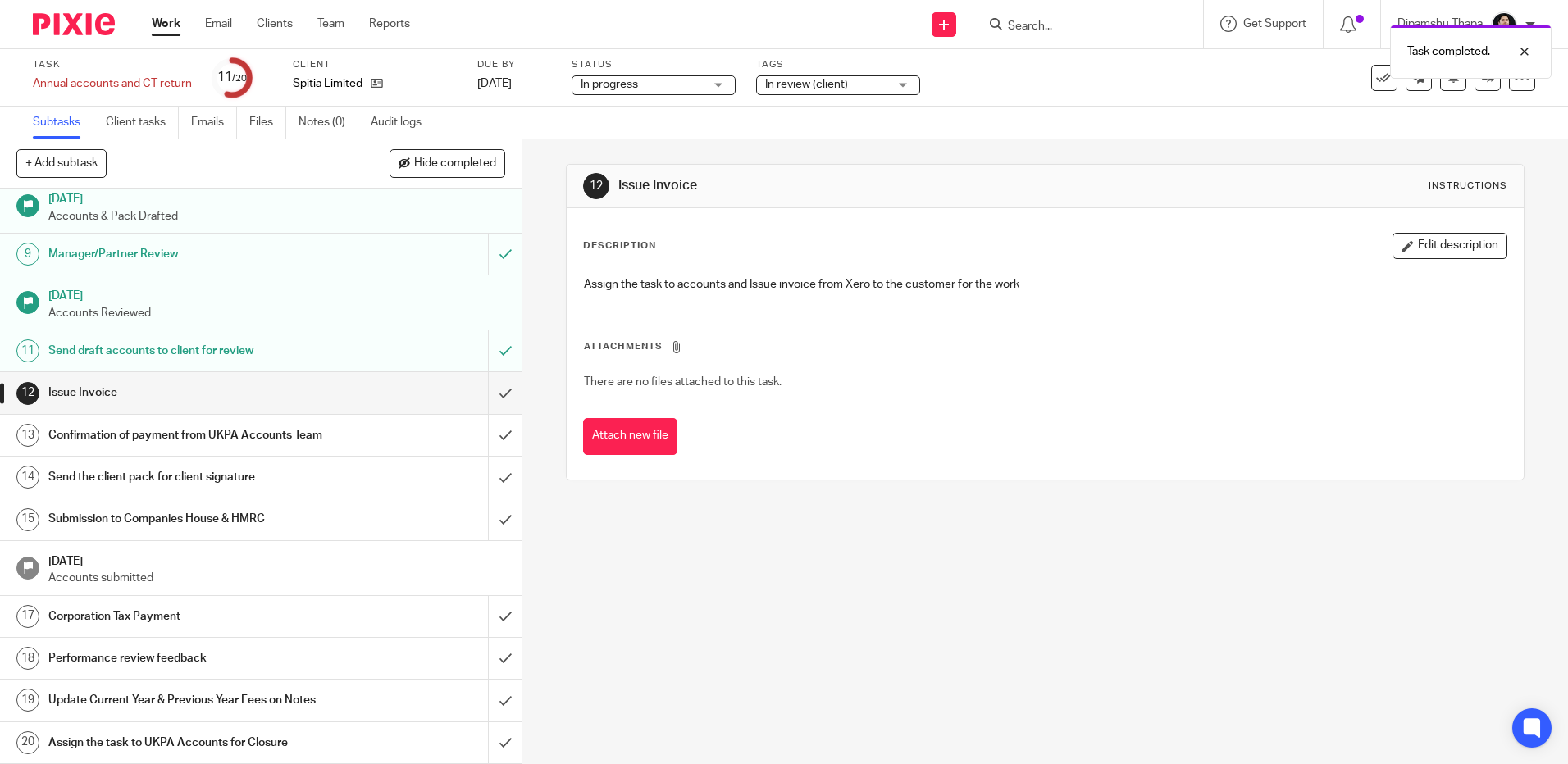
click at [161, 461] on link "14 Send the client pack for client signature" at bounding box center [243, 477] width 487 height 41
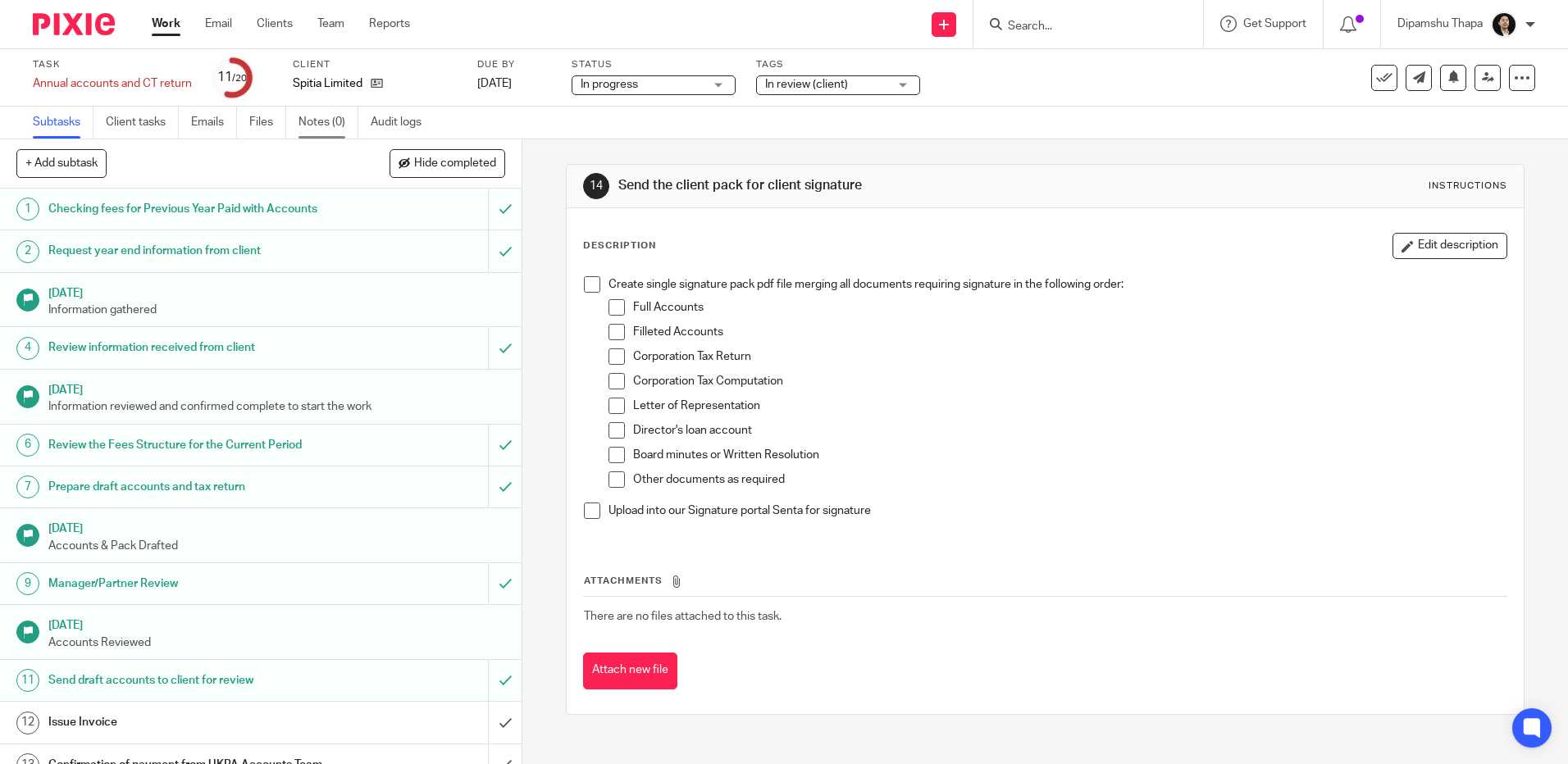
click at [310, 130] on link "Notes (0)" at bounding box center [328, 123] width 60 height 32
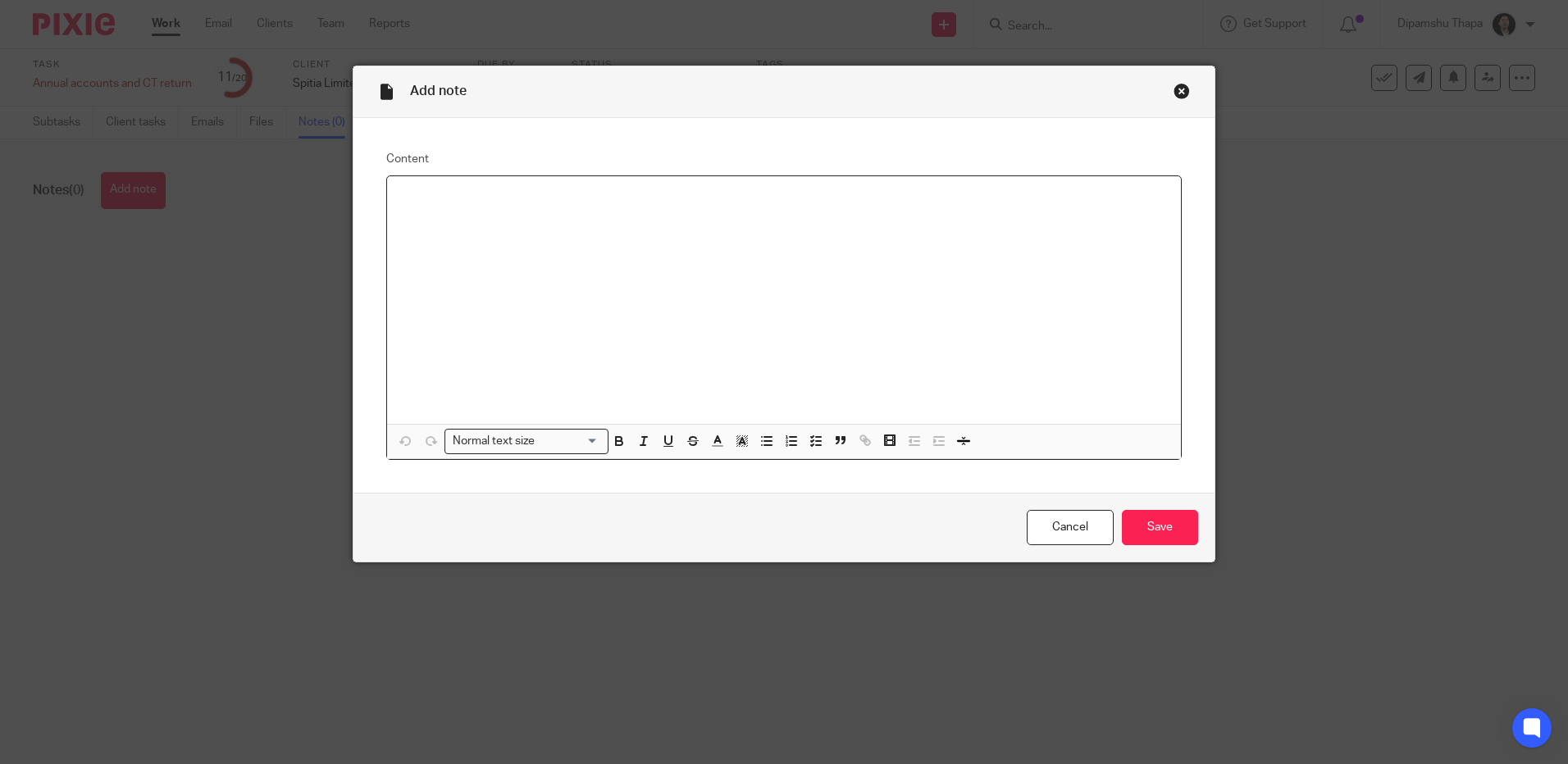
click at [532, 224] on div at bounding box center [784, 299] width 793 height 248
click at [954, 307] on div "Fee for accounts y/e [DATE]: £1080 including VAT" at bounding box center [784, 299] width 793 height 248
click at [1151, 521] on input "Save" at bounding box center [1160, 527] width 77 height 36
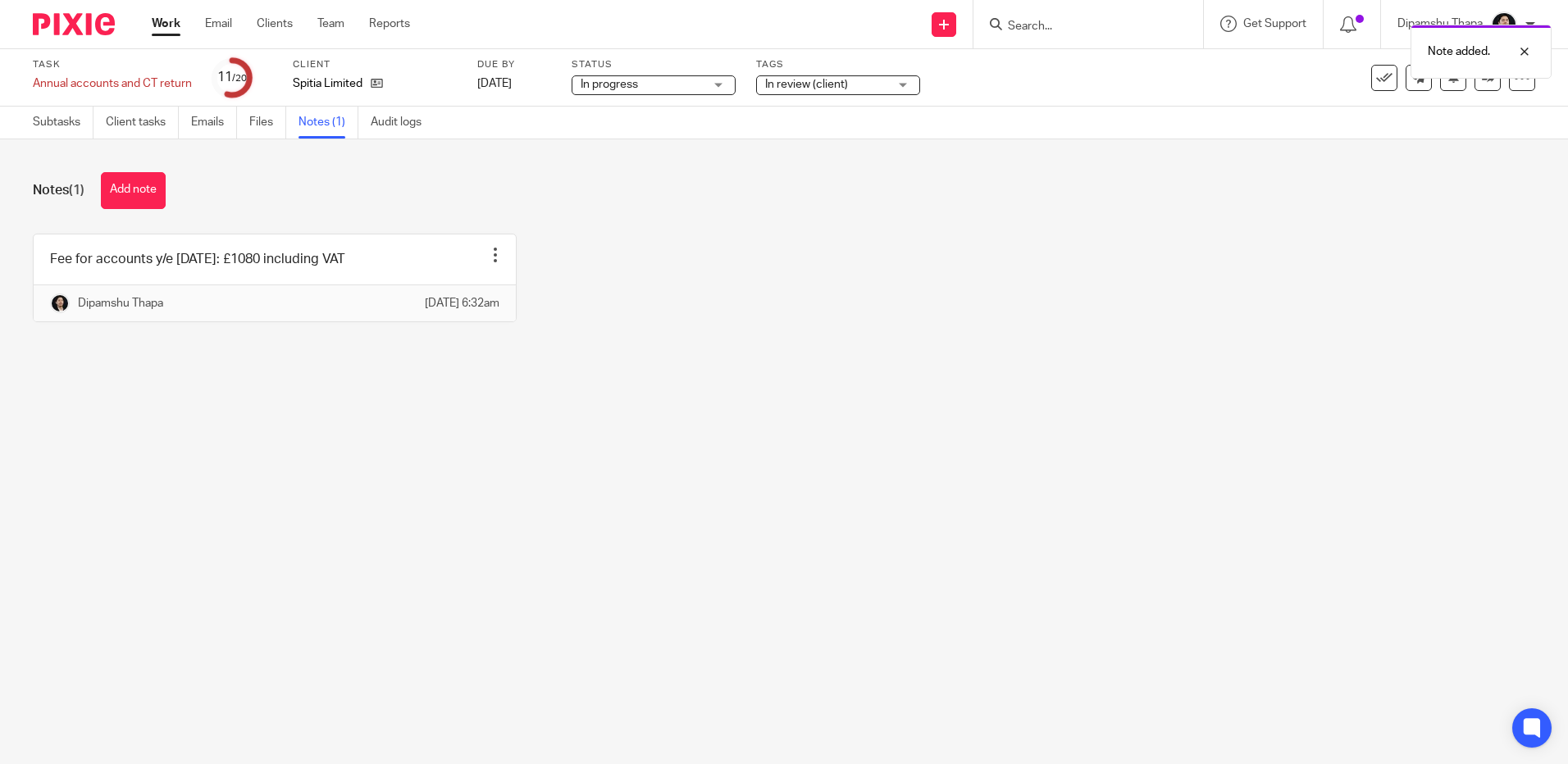
click at [827, 87] on span "In review (client)" at bounding box center [806, 84] width 83 height 11
click at [1153, 303] on div "Fee for accounts y/e 31 Jan 2025: £1080 including VAT Edit note Delete note Dip…" at bounding box center [771, 290] width 1528 height 113
click at [1482, 80] on icon at bounding box center [1488, 77] width 12 height 12
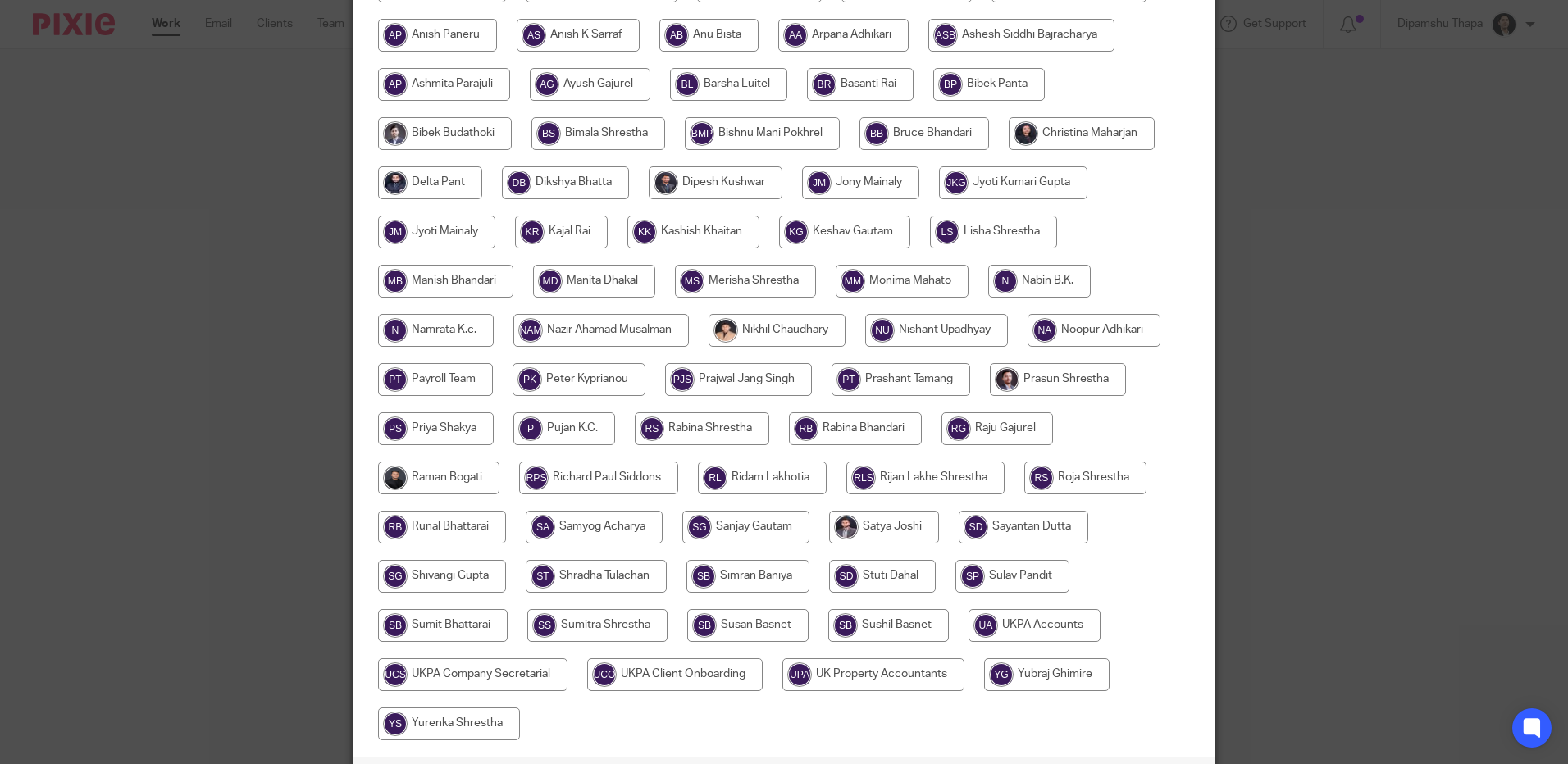
scroll to position [455, 0]
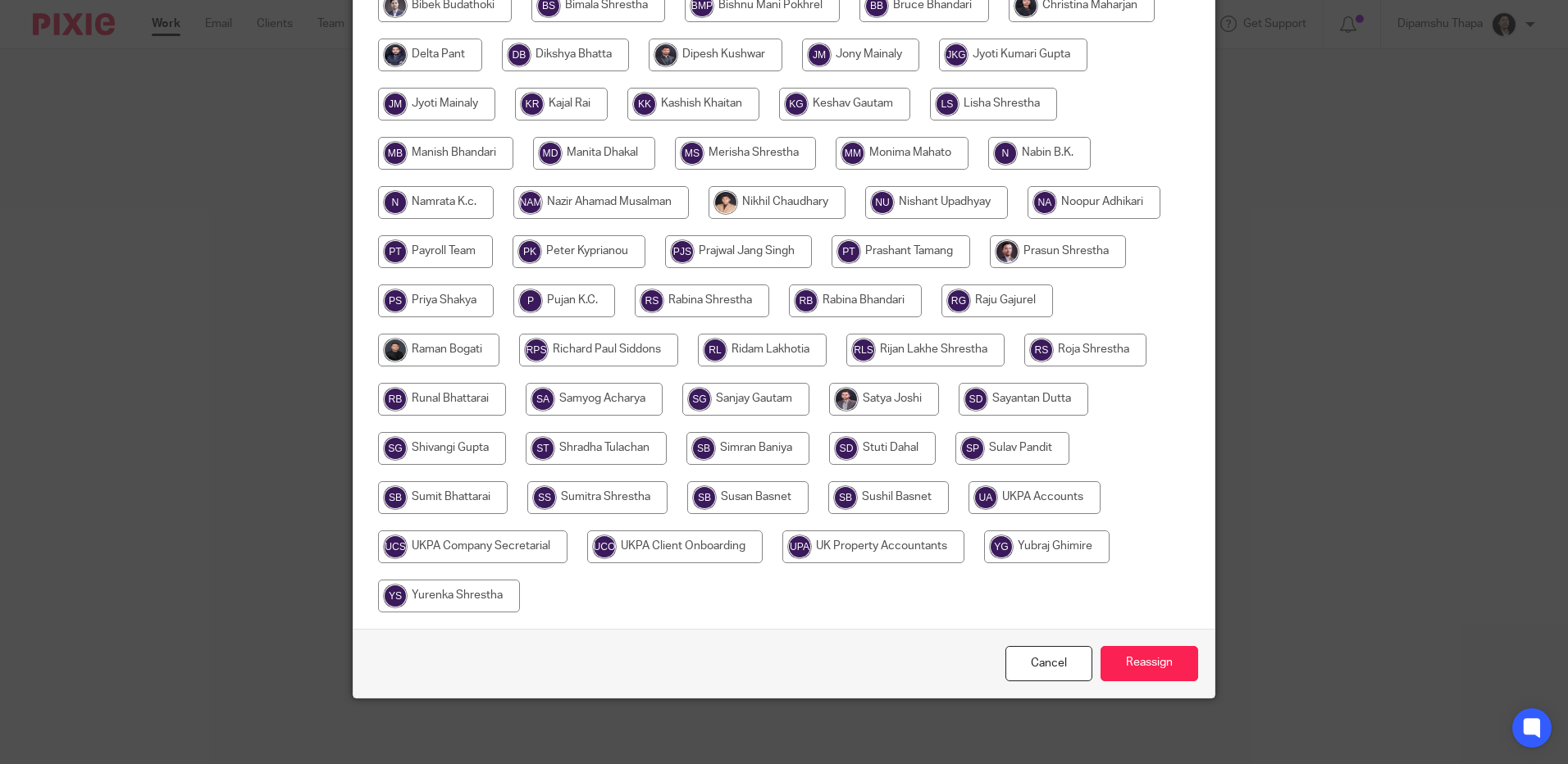
click at [1035, 497] on input "radio" at bounding box center [1034, 497] width 132 height 33
radio input "true"
click at [1138, 666] on input "Reassign" at bounding box center [1149, 664] width 97 height 36
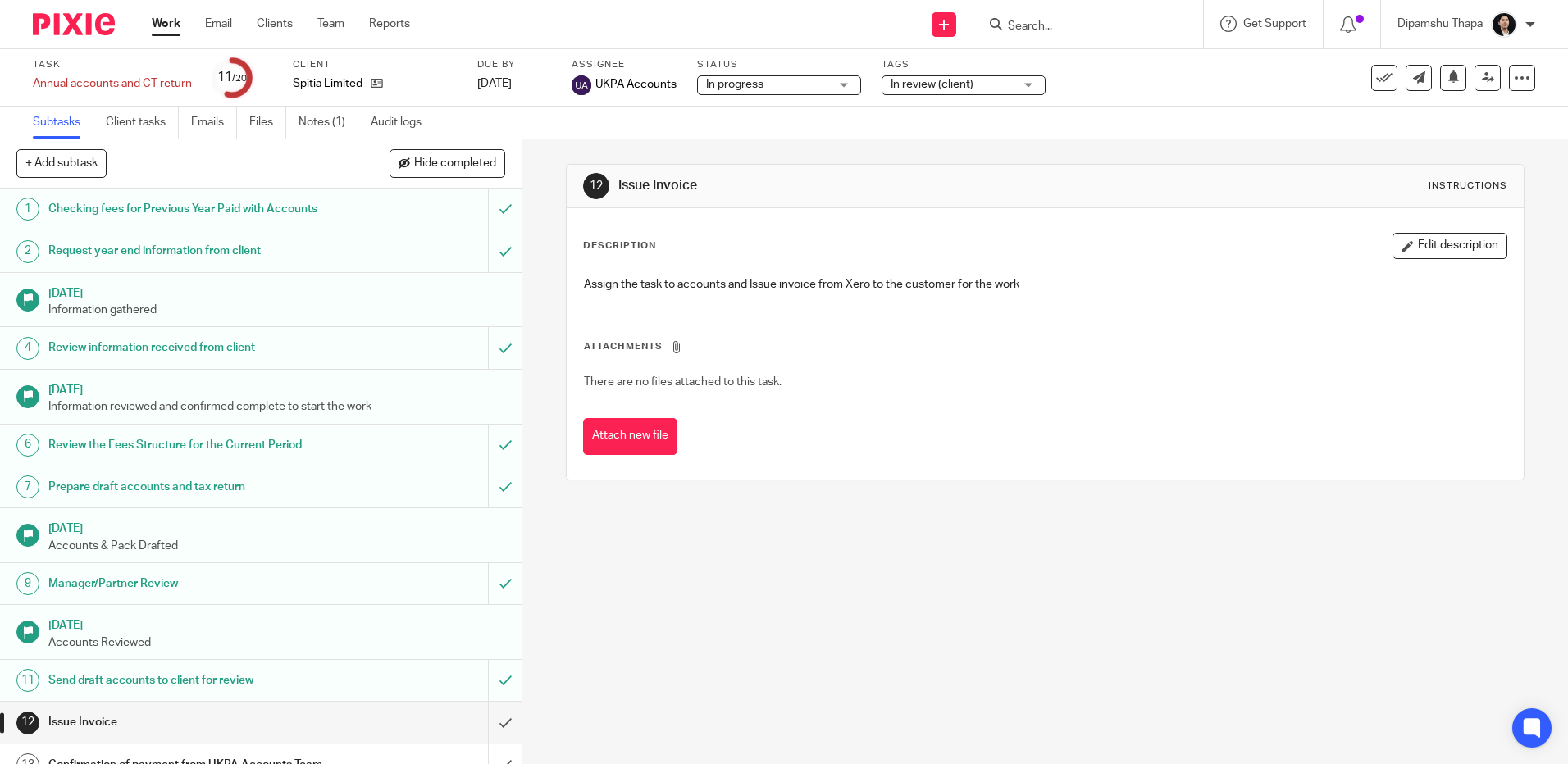
click at [74, 22] on img at bounding box center [74, 24] width 82 height 22
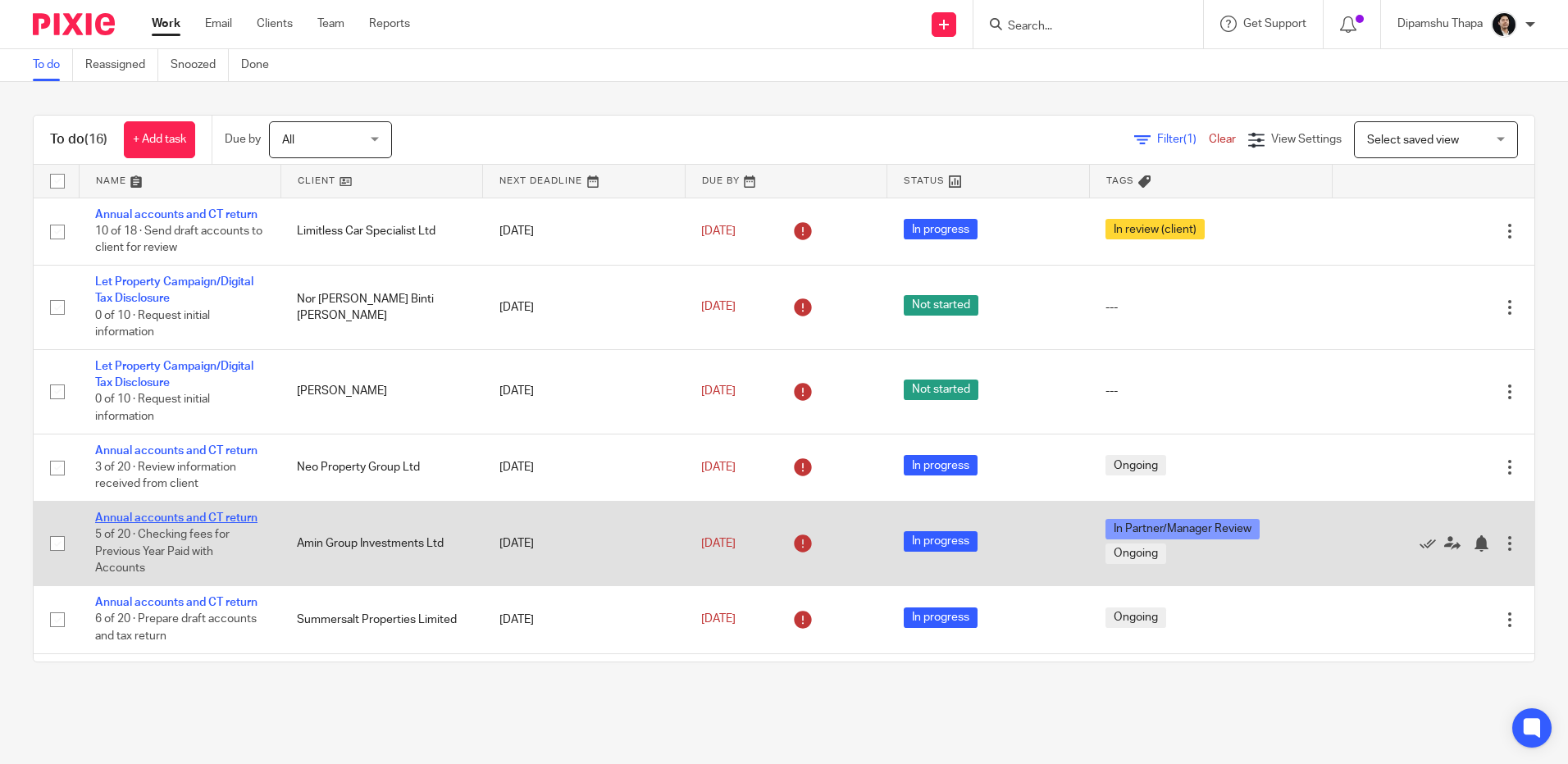
click at [229, 519] on link "Annual accounts and CT return" at bounding box center [177, 518] width 163 height 11
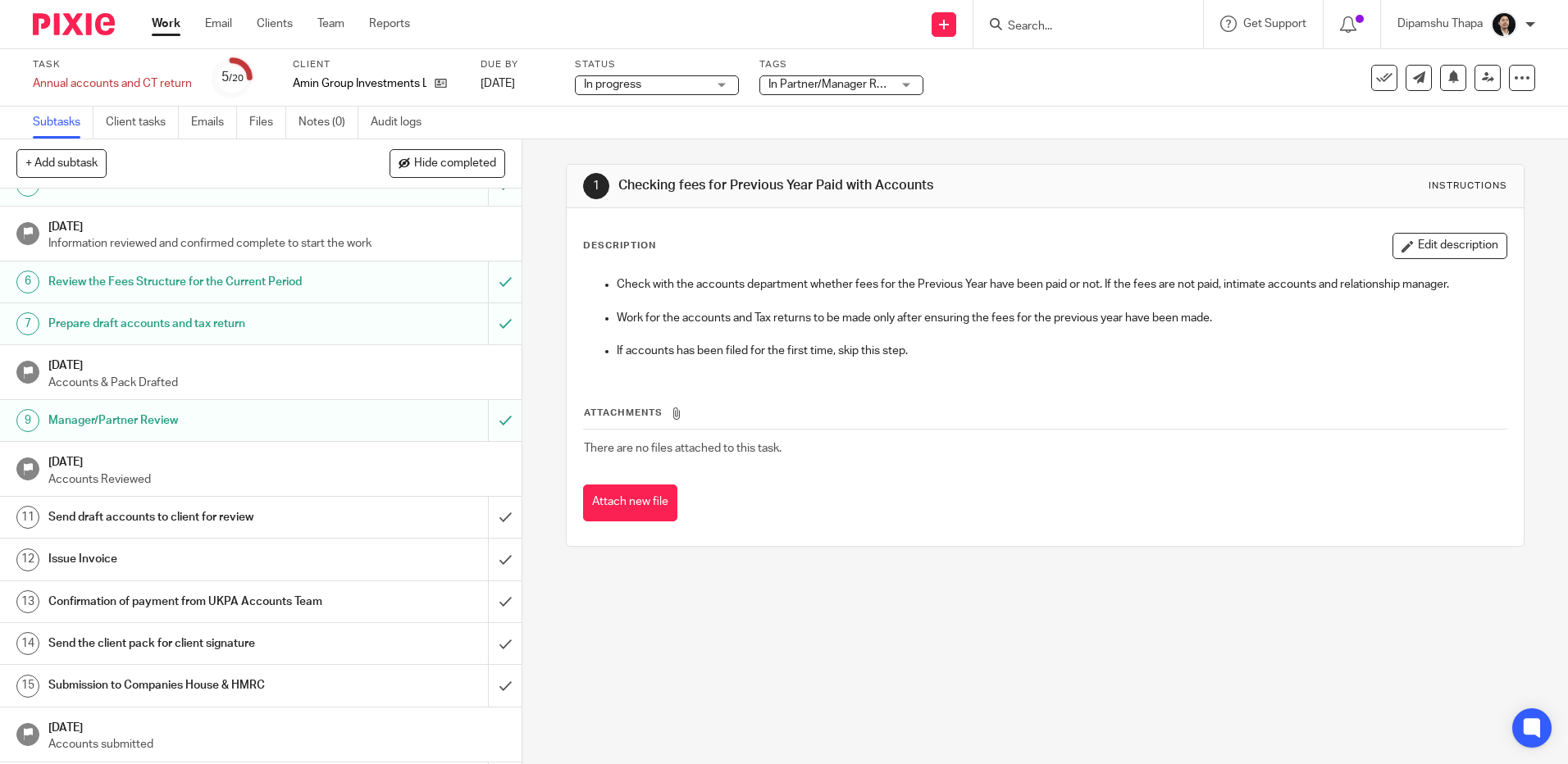
scroll to position [164, 0]
click at [148, 507] on h1 "Send draft accounts to client for review" at bounding box center [189, 516] width 282 height 24
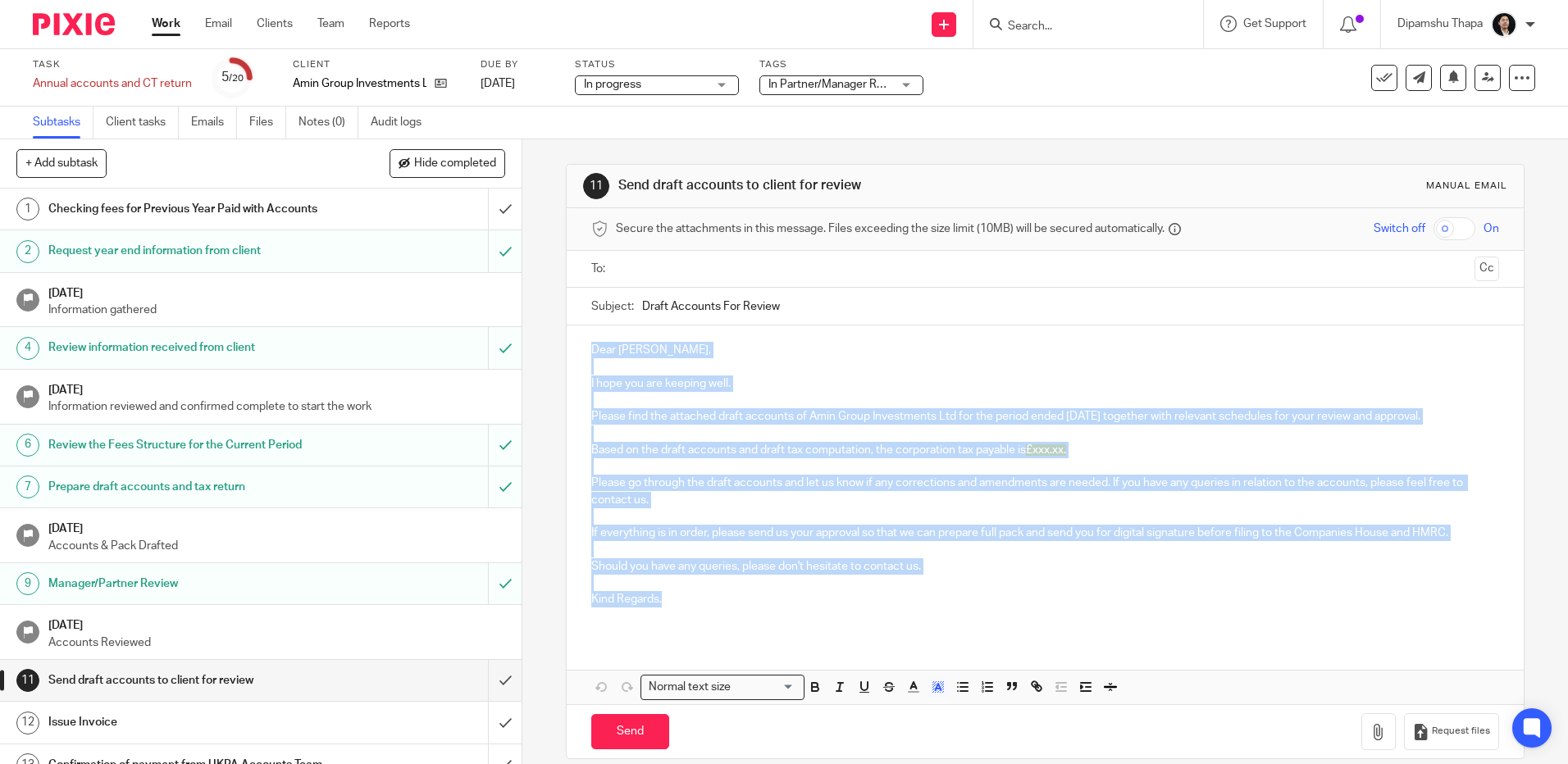
drag, startPoint x: 586, startPoint y: 344, endPoint x: 681, endPoint y: 604, distance: 276.8
click at [681, 604] on div "Dear [PERSON_NAME], I hope you are keeping well. Please find the attached draft…" at bounding box center [1045, 481] width 956 height 311
copy div "Dear [PERSON_NAME], I hope you are keeping well. Please find the attached draft…"
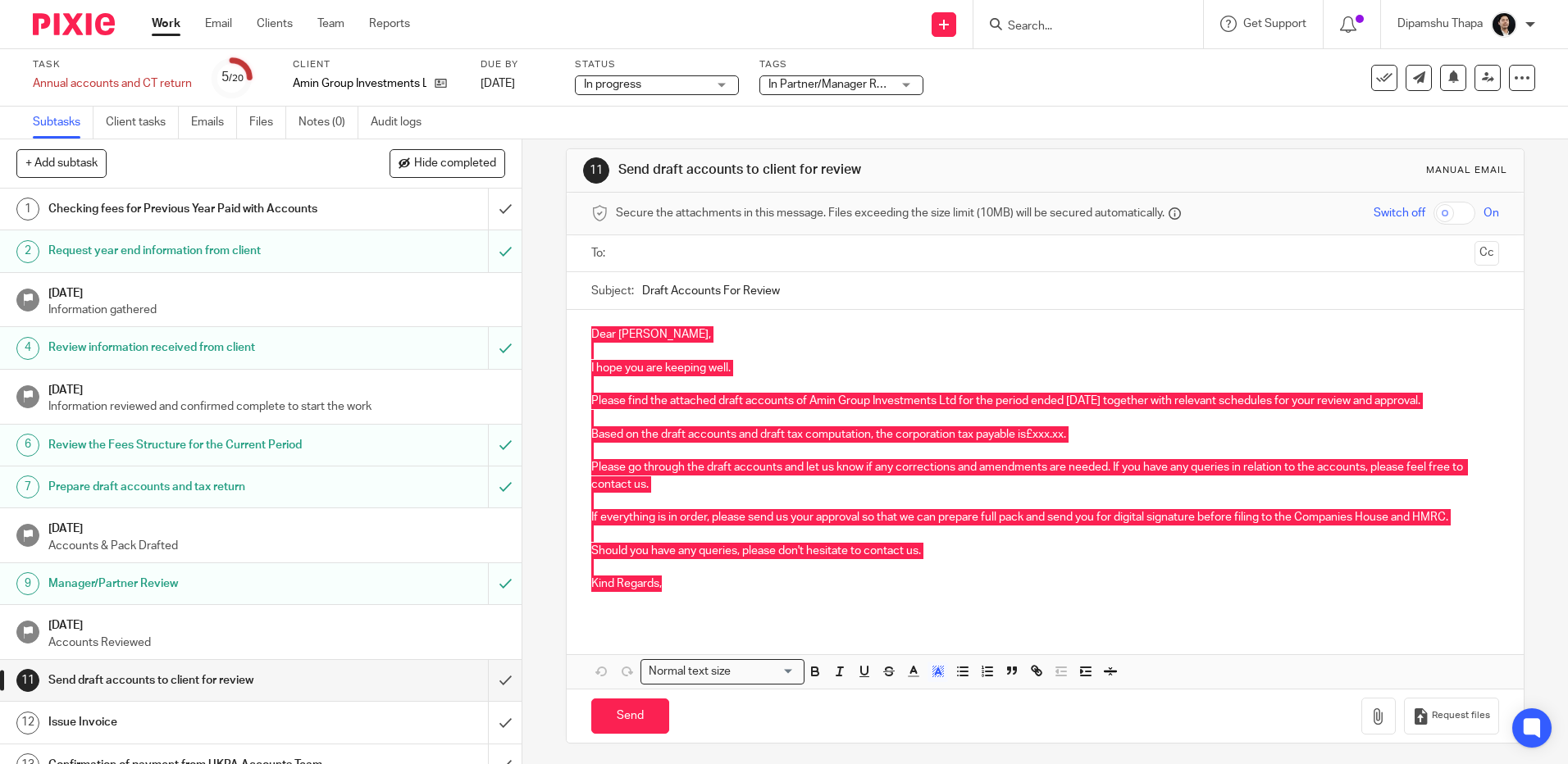
scroll to position [20, 0]
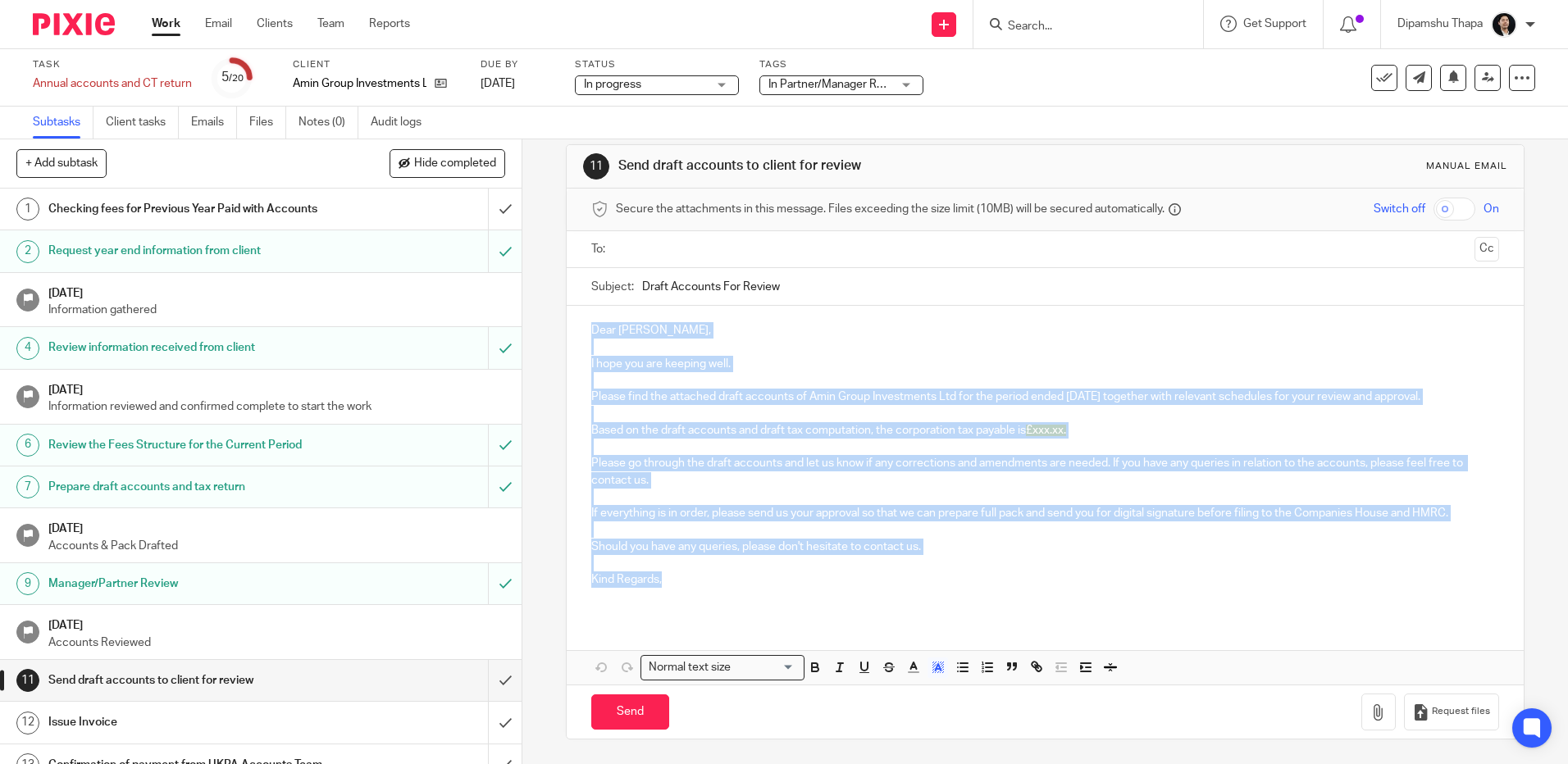
click at [814, 82] on span "In Partner/Manager Review + 1" at bounding box center [846, 84] width 156 height 11
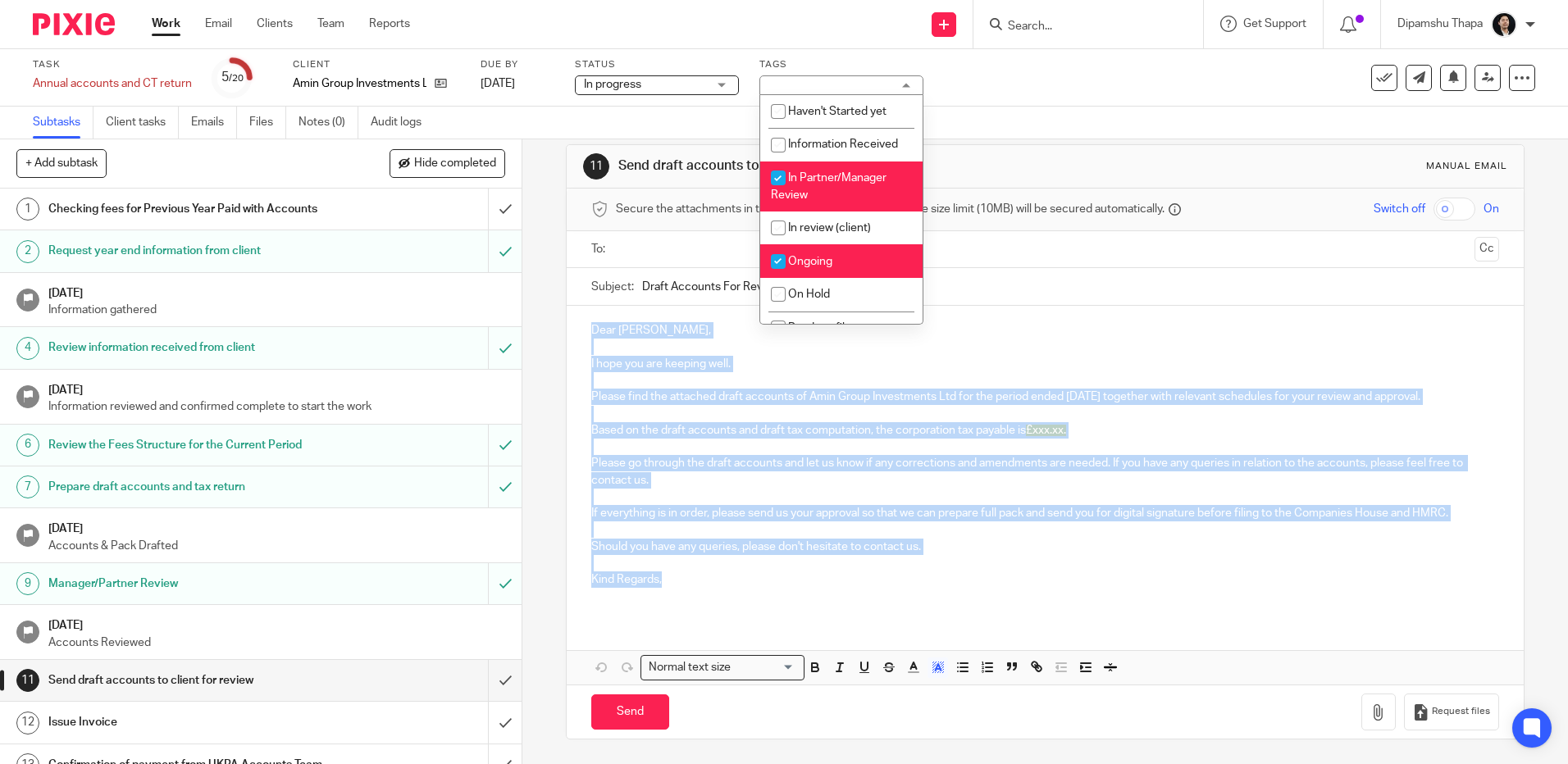
click at [821, 262] on span "Ongoing" at bounding box center [809, 261] width 44 height 11
checkbox input "false"
click at [825, 166] on li "In Partner/Manager Review" at bounding box center [841, 186] width 163 height 50
checkbox input "false"
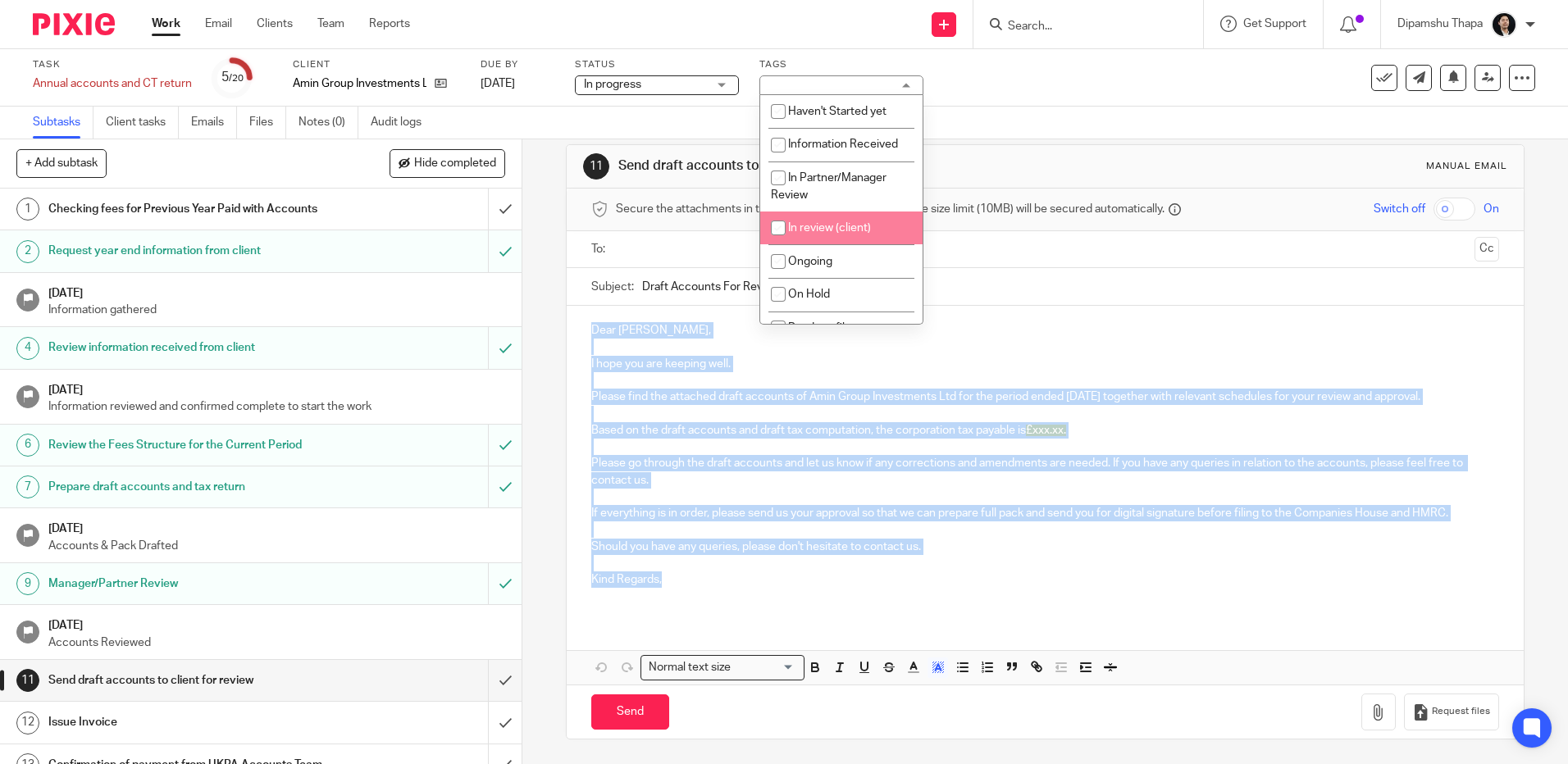
click at [818, 240] on li "In review (client)" at bounding box center [841, 228] width 163 height 34
checkbox input "true"
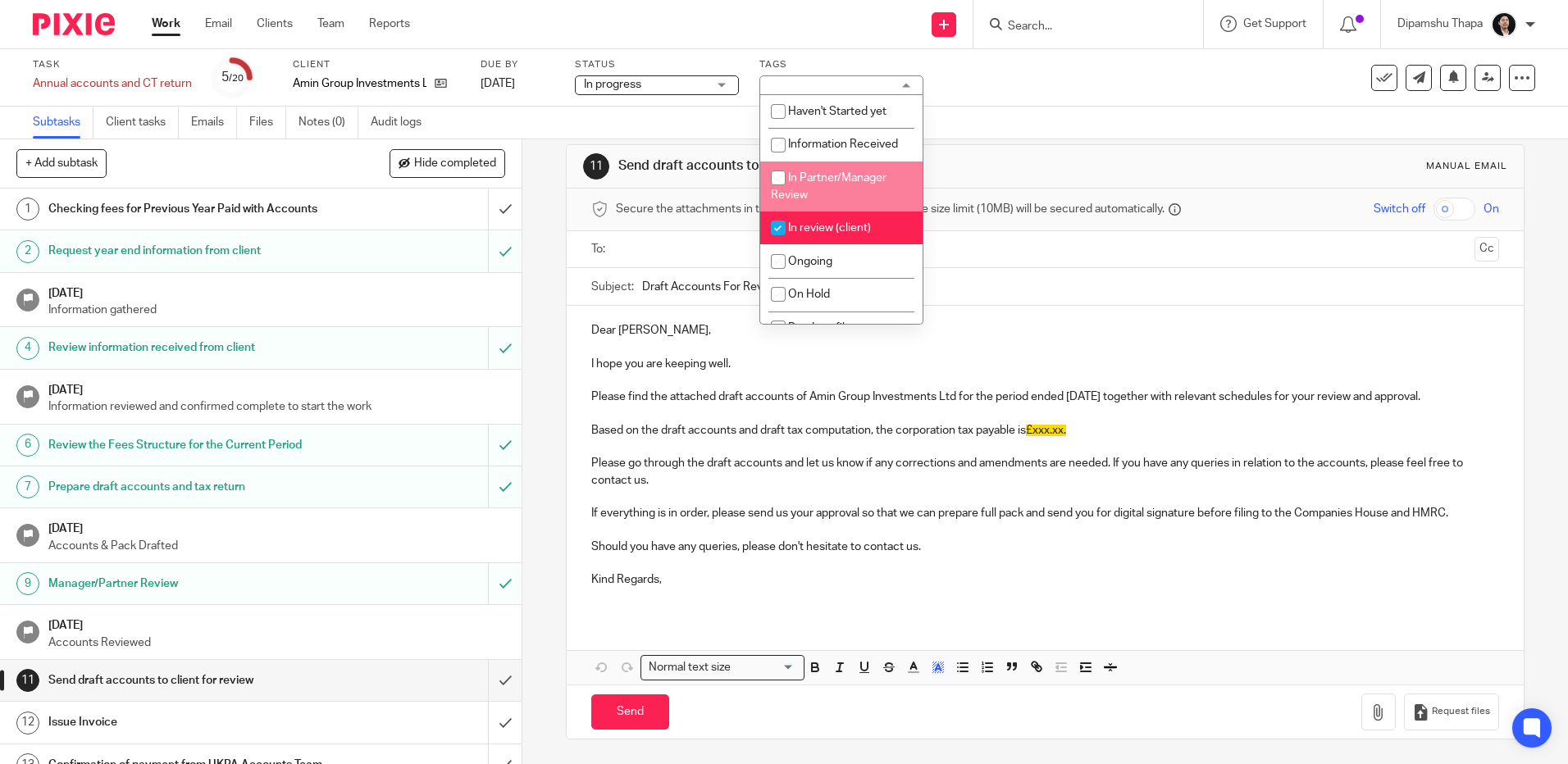
click at [53, 12] on div at bounding box center [67, 24] width 136 height 49
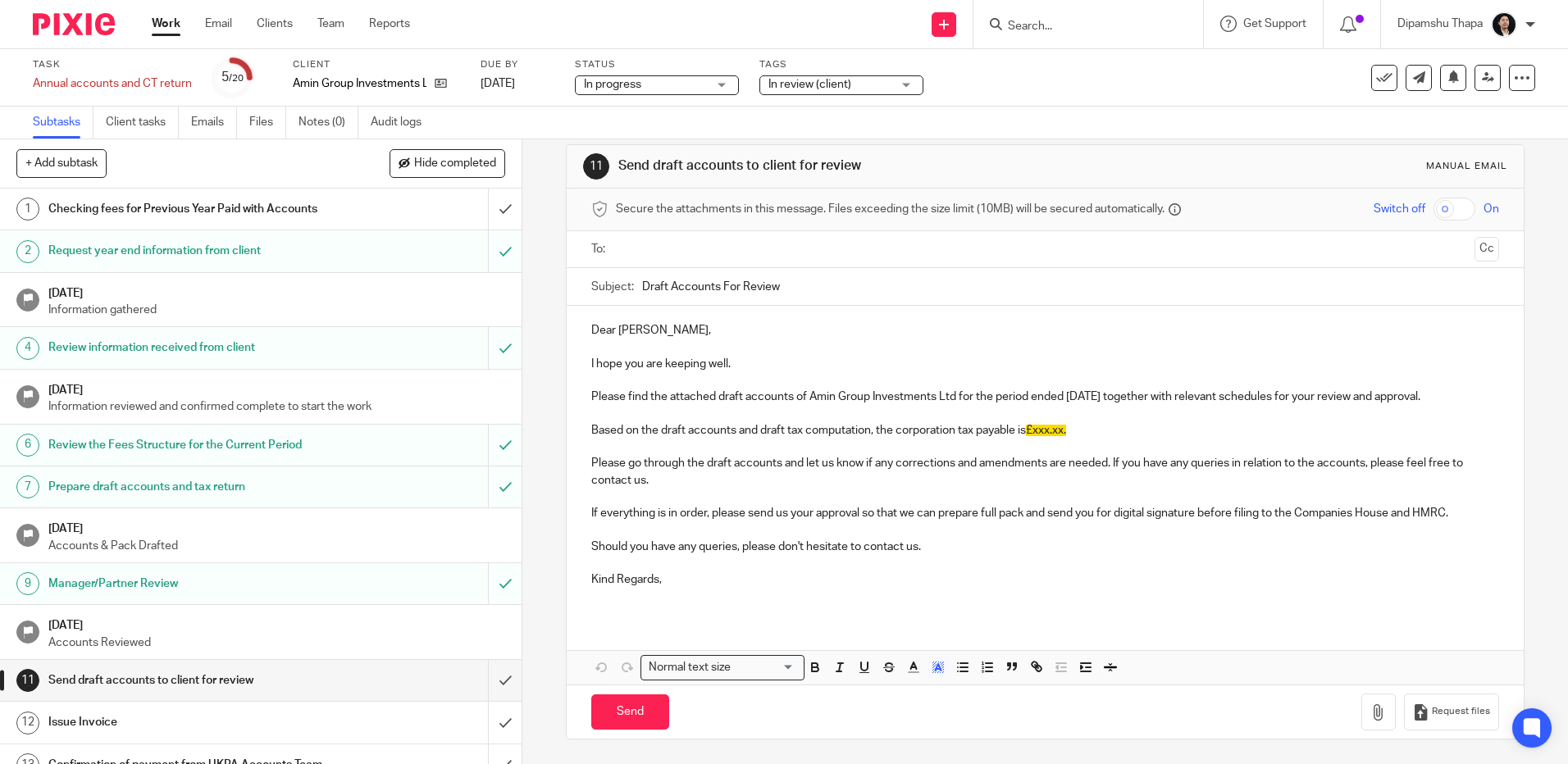
click at [73, 26] on img at bounding box center [74, 24] width 82 height 22
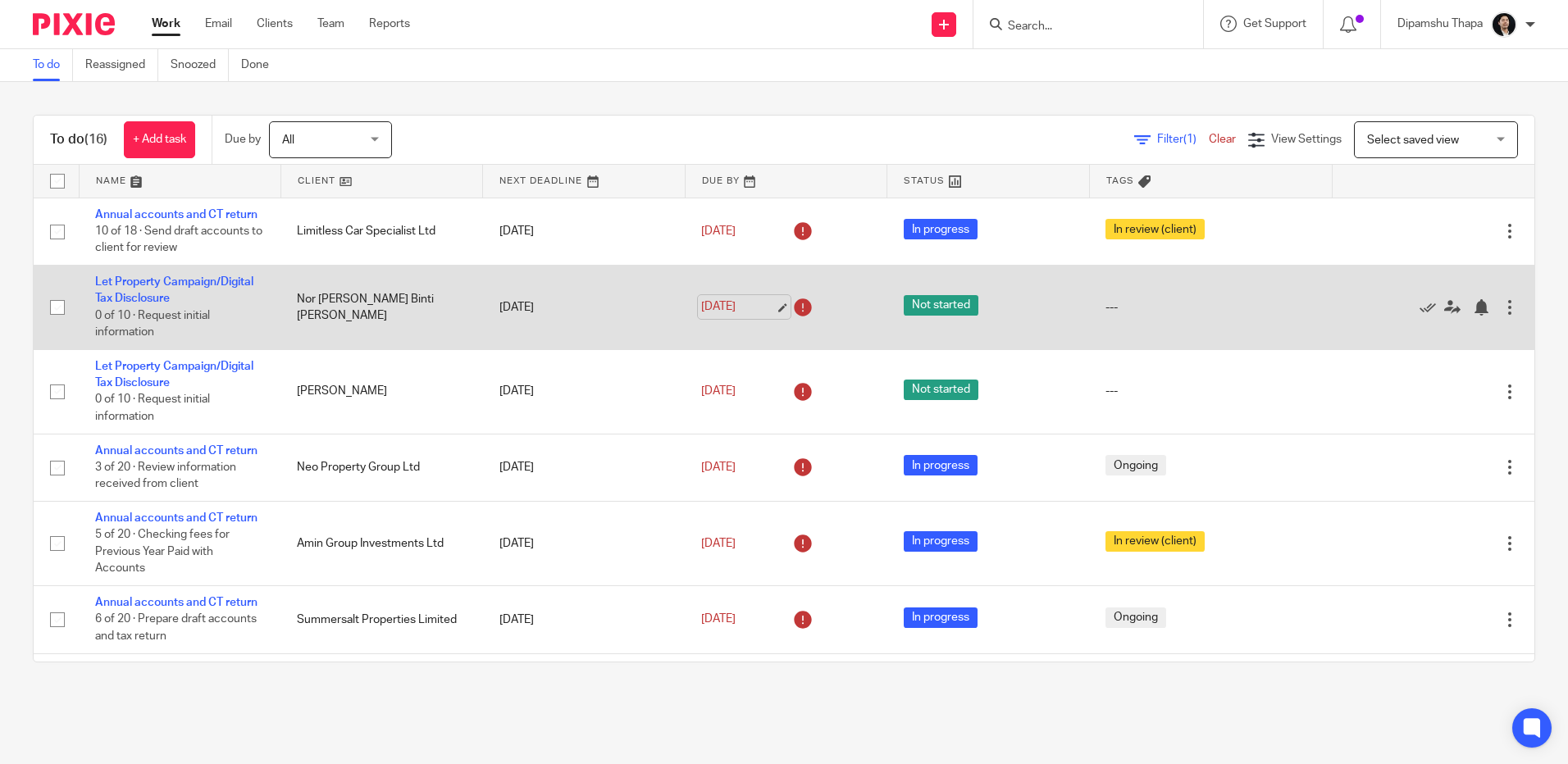
click at [734, 312] on link "[DATE]" at bounding box center [737, 307] width 74 height 17
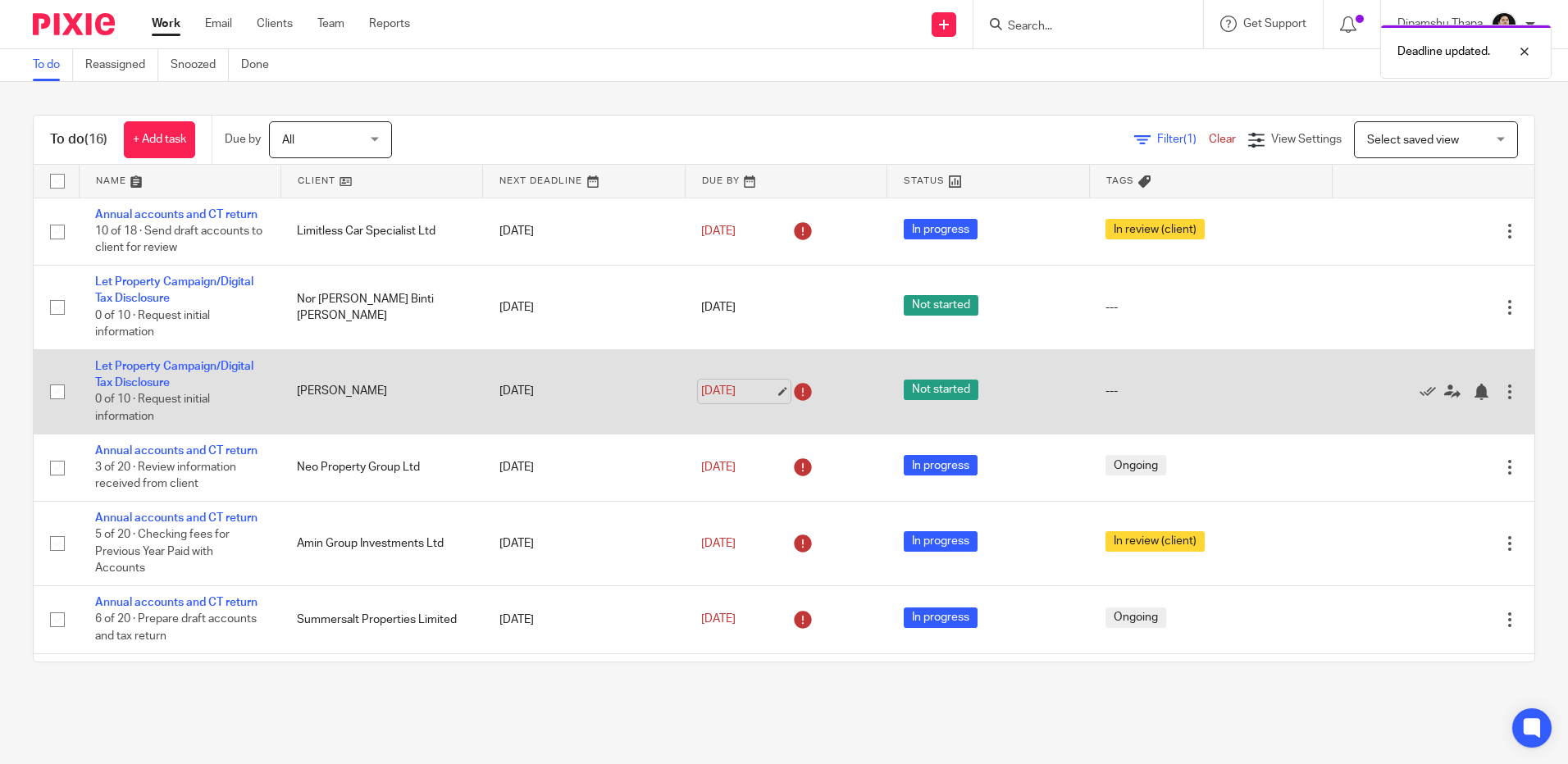
click at [725, 389] on link "[DATE]" at bounding box center [737, 391] width 74 height 17
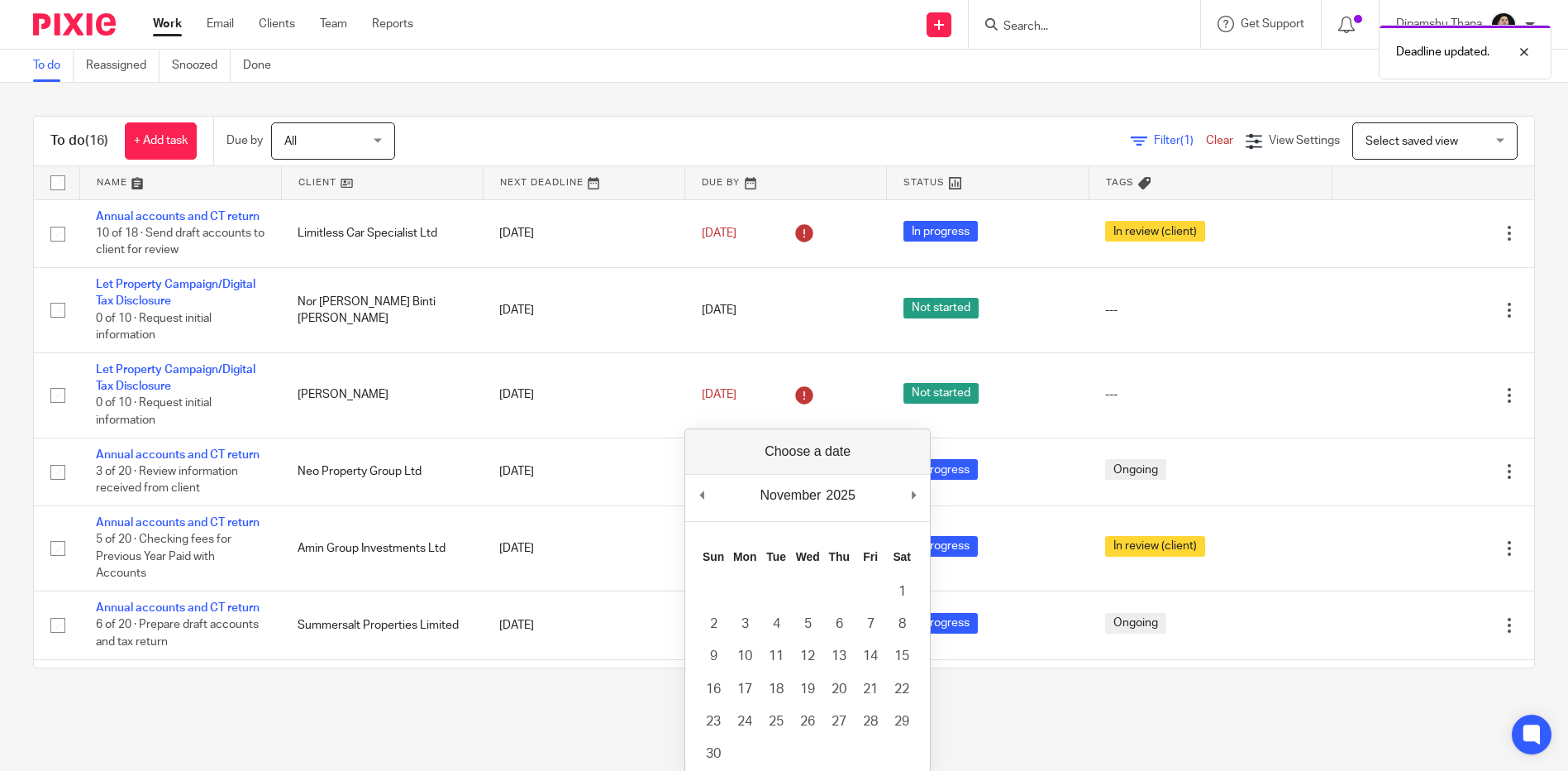
click at [926, 702] on div "November January February March April May June July August September October No…" at bounding box center [808, 629] width 244 height 310
